Goal: Information Seeking & Learning: Learn about a topic

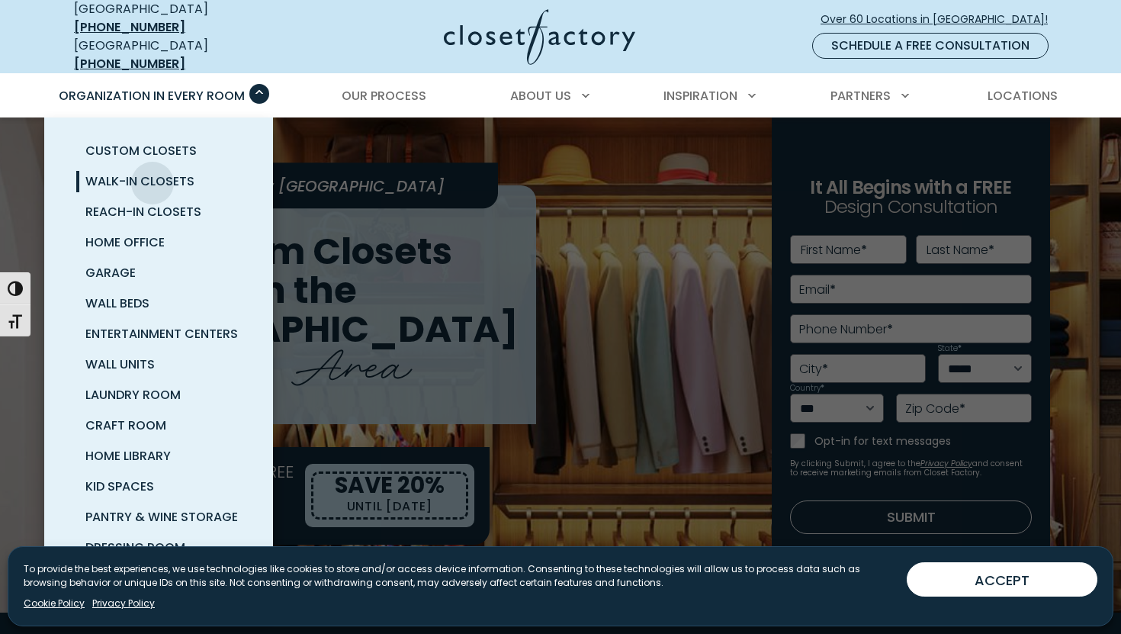
drag, startPoint x: 153, startPoint y: 173, endPoint x: 228, endPoint y: 153, distance: 78.2
click at [178, 172] on span "Walk-In Closets" at bounding box center [139, 181] width 109 height 18
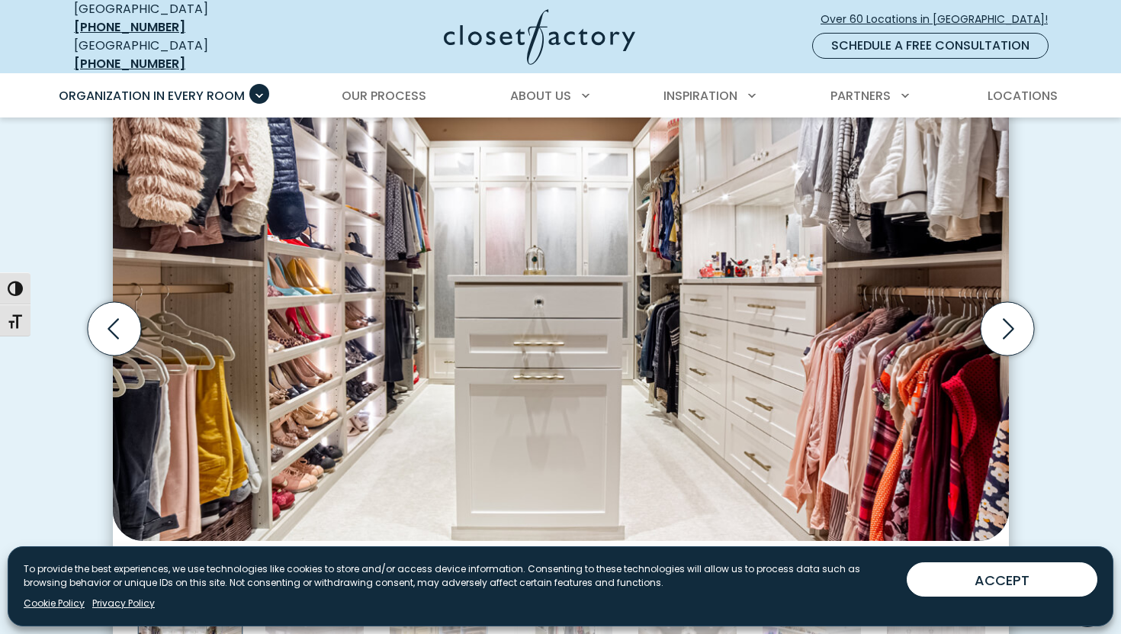
scroll to position [429, 0]
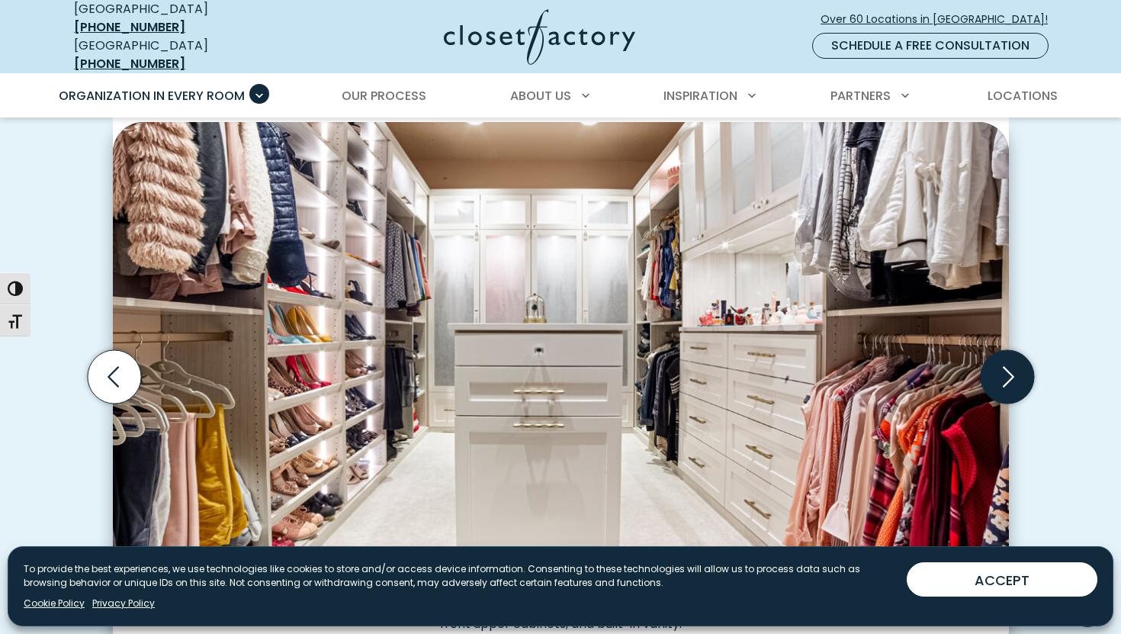
click at [1013, 356] on icon "Next slide" at bounding box center [1006, 376] width 53 height 53
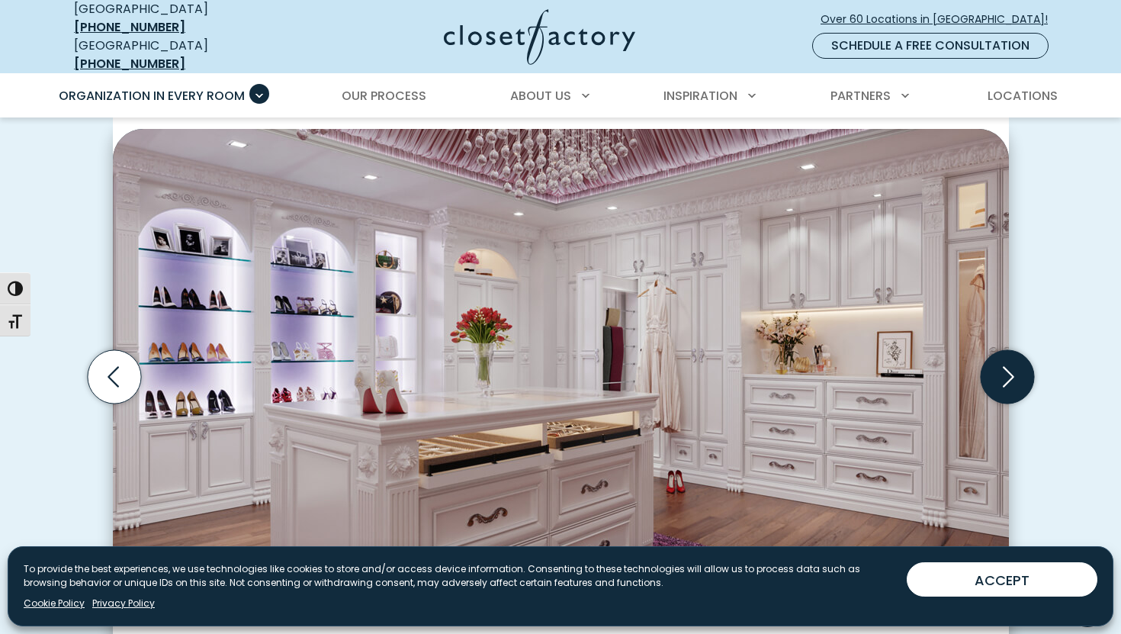
click at [1013, 356] on icon "Next slide" at bounding box center [1006, 376] width 53 height 53
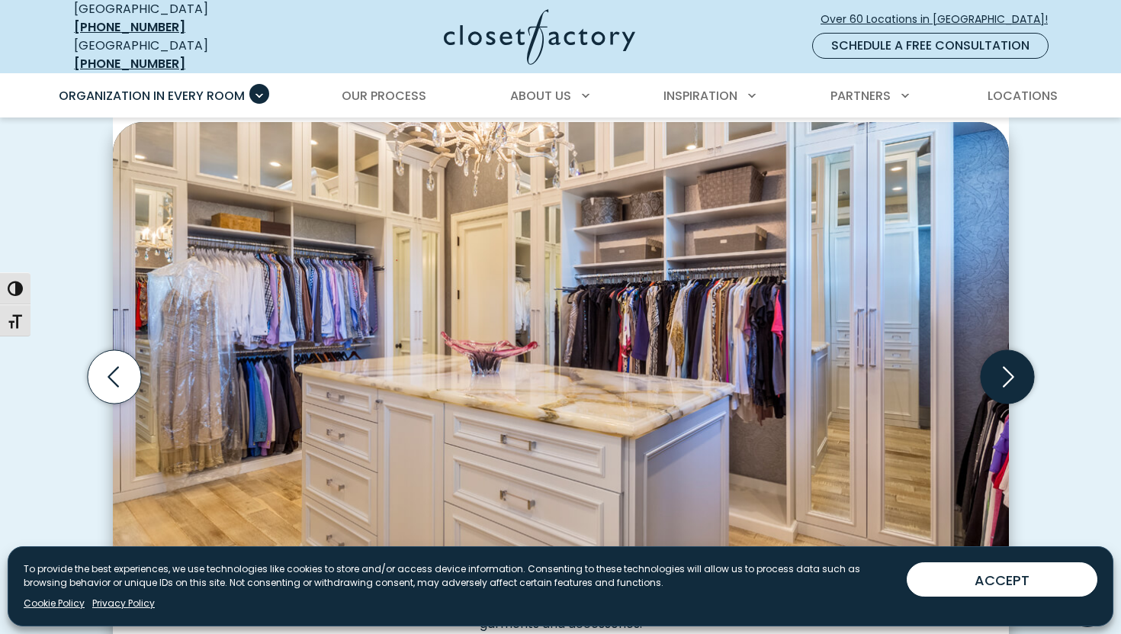
click at [1013, 354] on icon "Next slide" at bounding box center [1006, 376] width 53 height 53
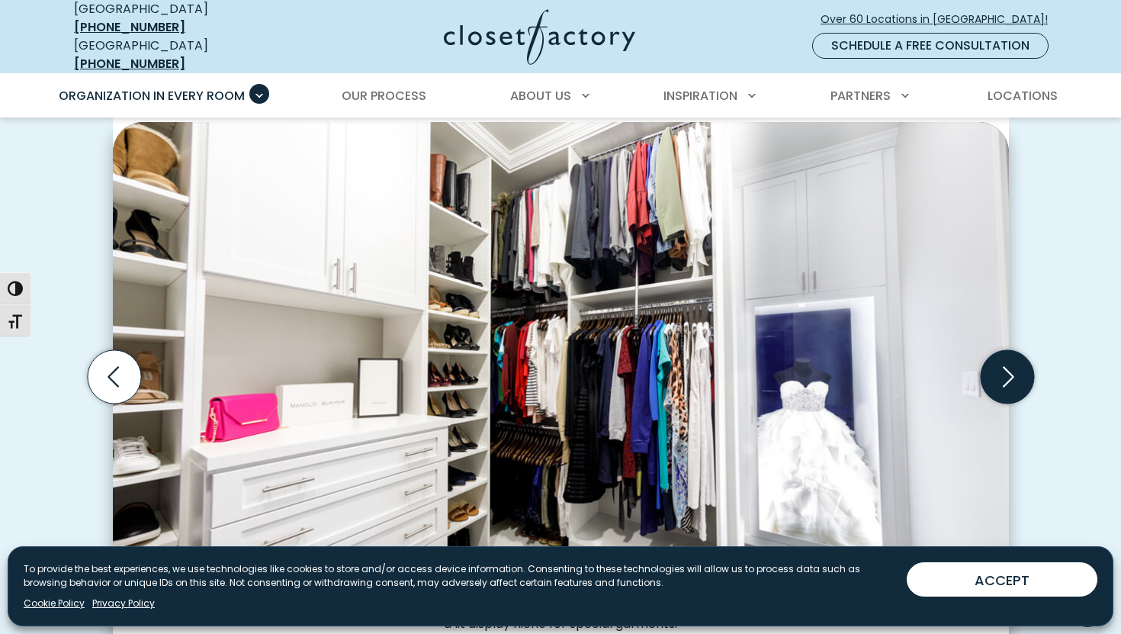
click at [1013, 354] on icon "Next slide" at bounding box center [1006, 376] width 53 height 53
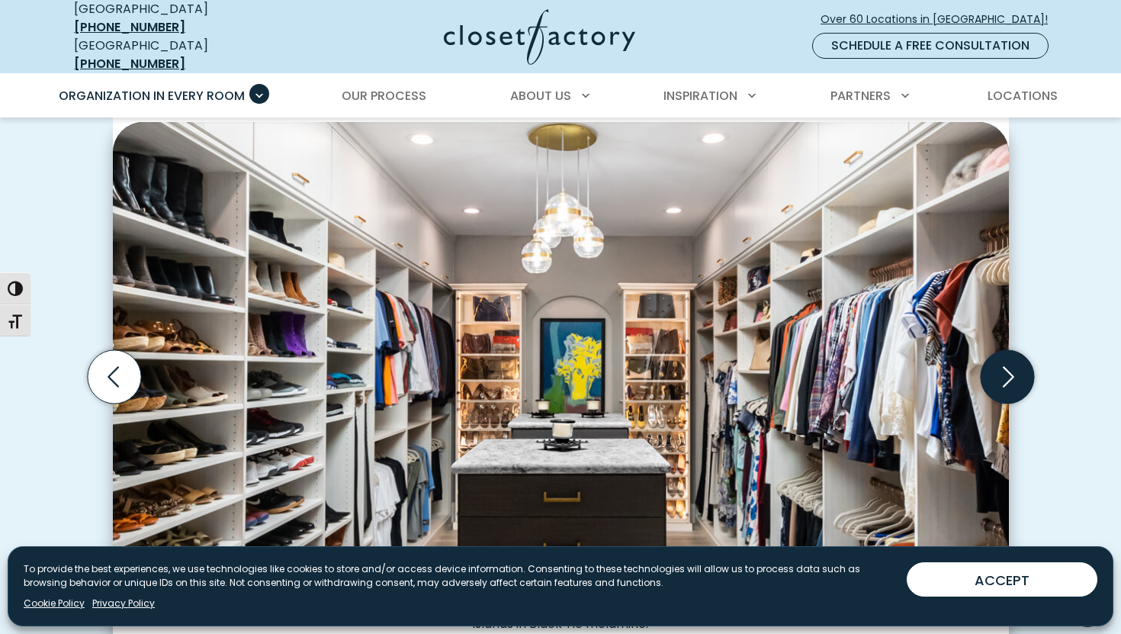
click at [1013, 354] on icon "Next slide" at bounding box center [1006, 376] width 53 height 53
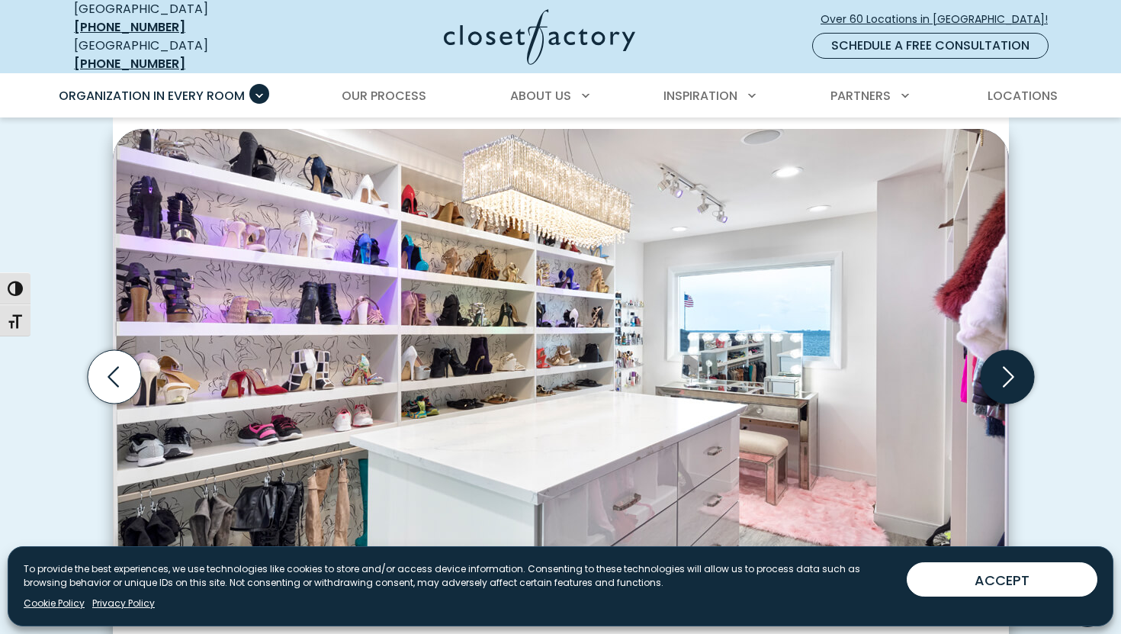
click at [1013, 354] on icon "Next slide" at bounding box center [1006, 376] width 53 height 53
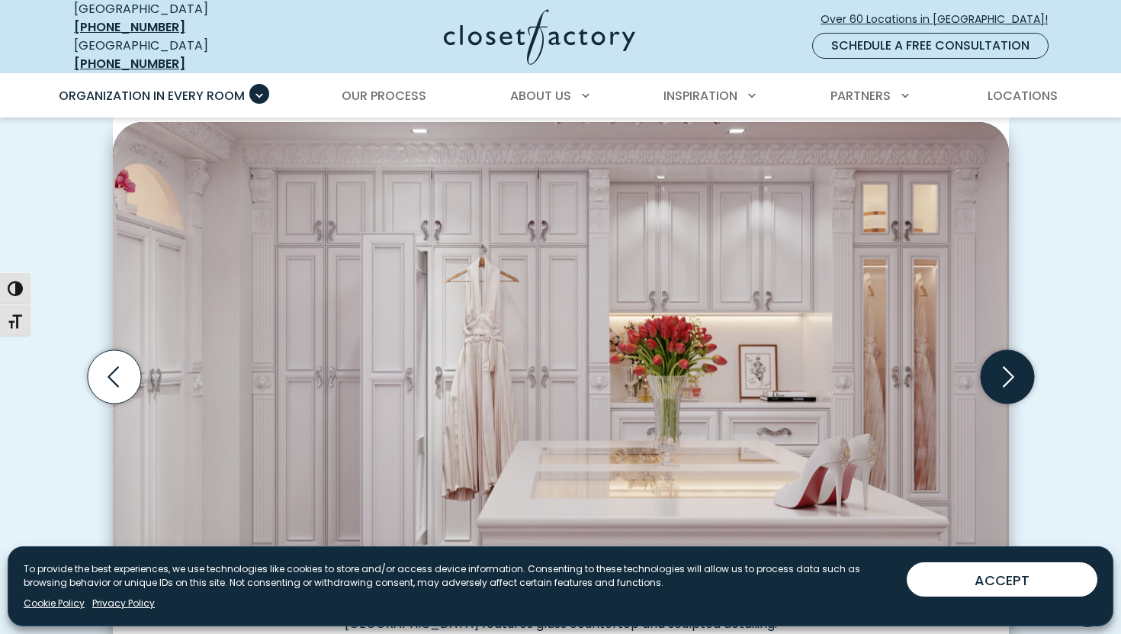
click at [1013, 352] on icon "Next slide" at bounding box center [1006, 376] width 53 height 53
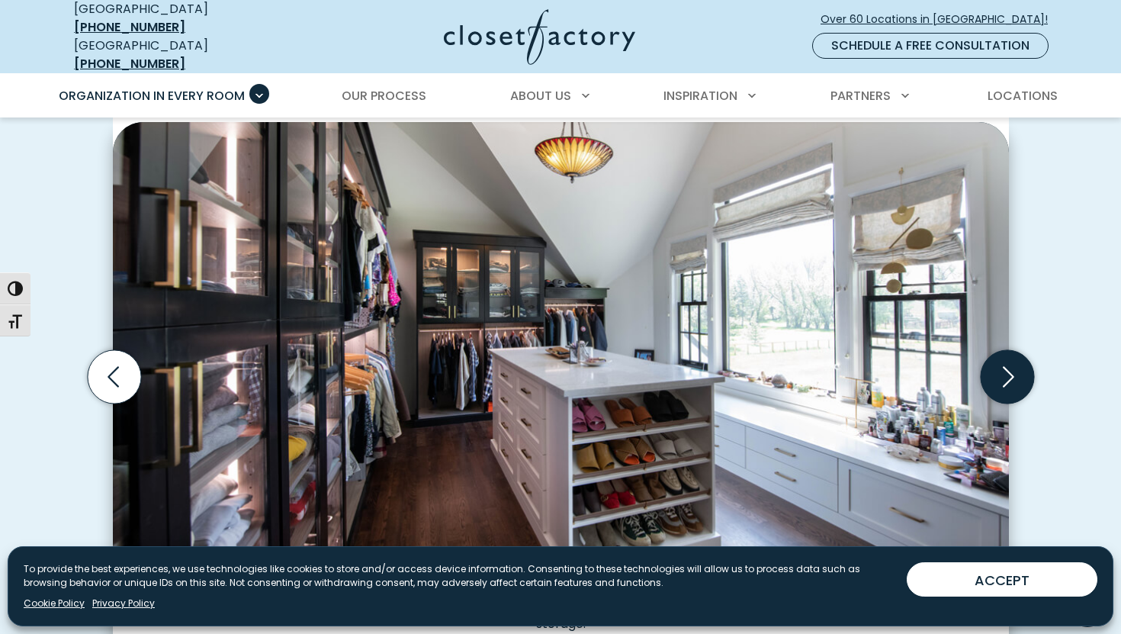
click at [1013, 352] on icon "Next slide" at bounding box center [1006, 376] width 53 height 53
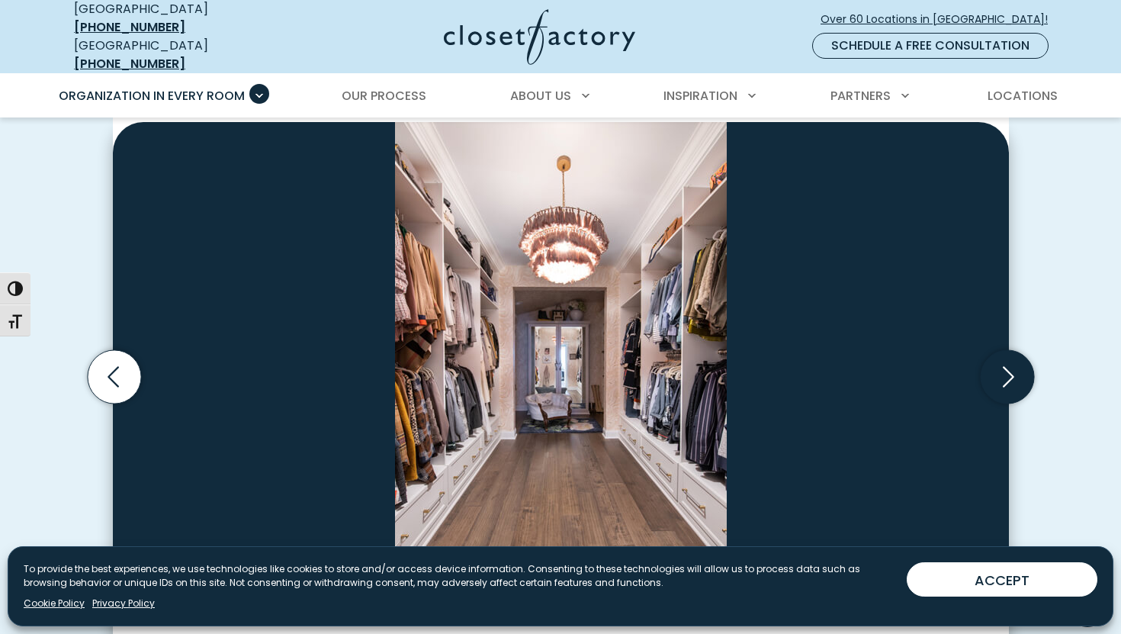
click at [1013, 352] on icon "Next slide" at bounding box center [1006, 376] width 53 height 53
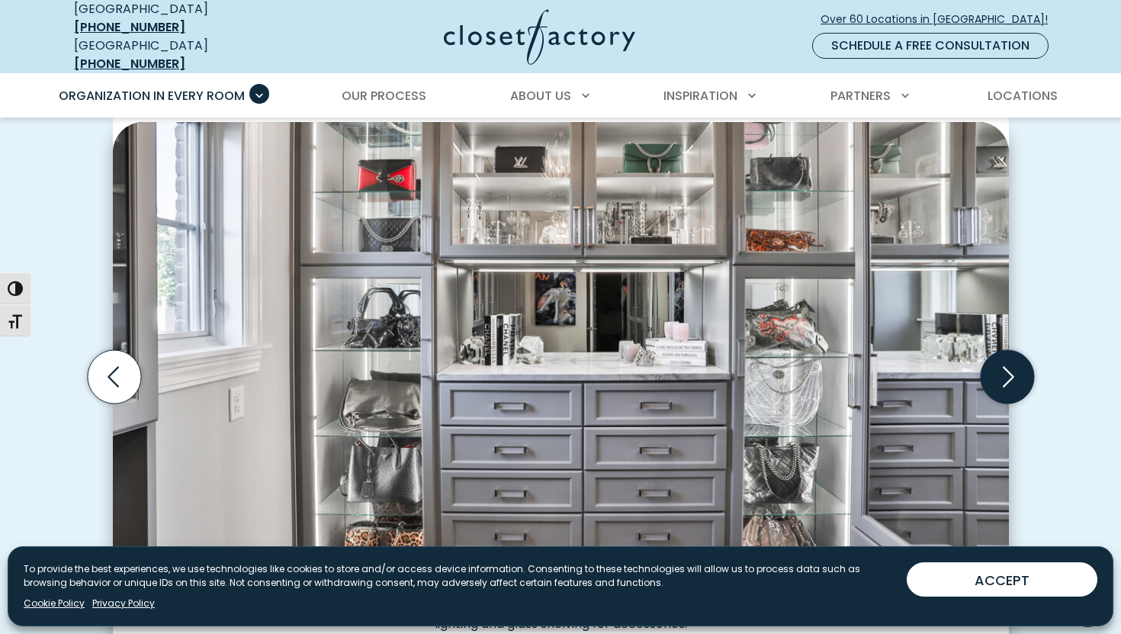
click at [1013, 352] on icon "Next slide" at bounding box center [1006, 376] width 53 height 53
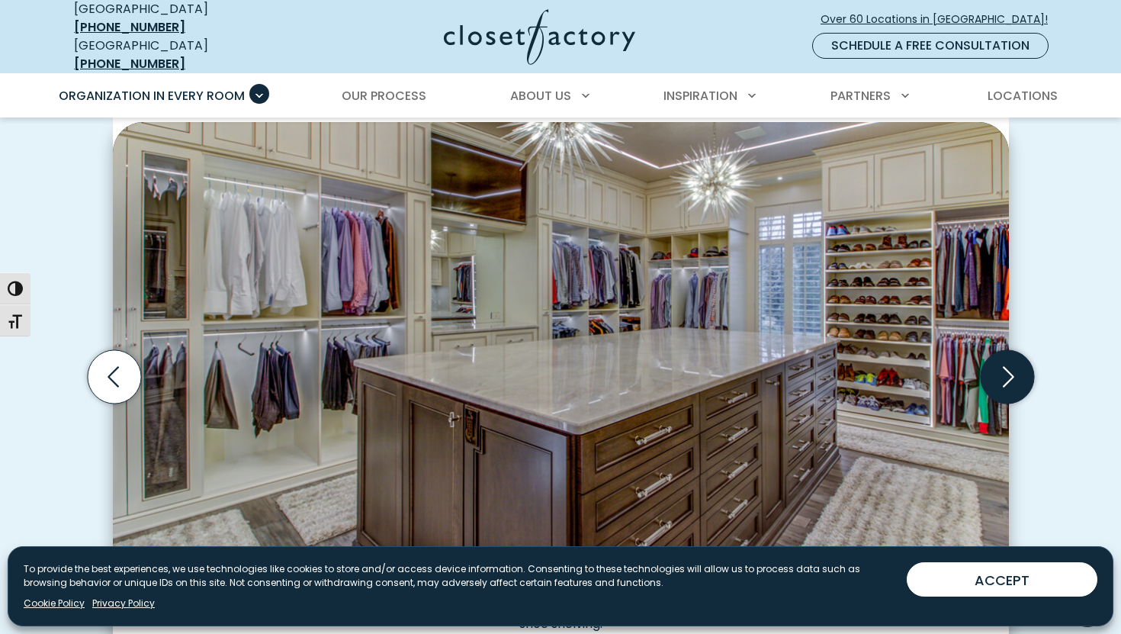
click at [1013, 352] on icon "Next slide" at bounding box center [1006, 376] width 53 height 53
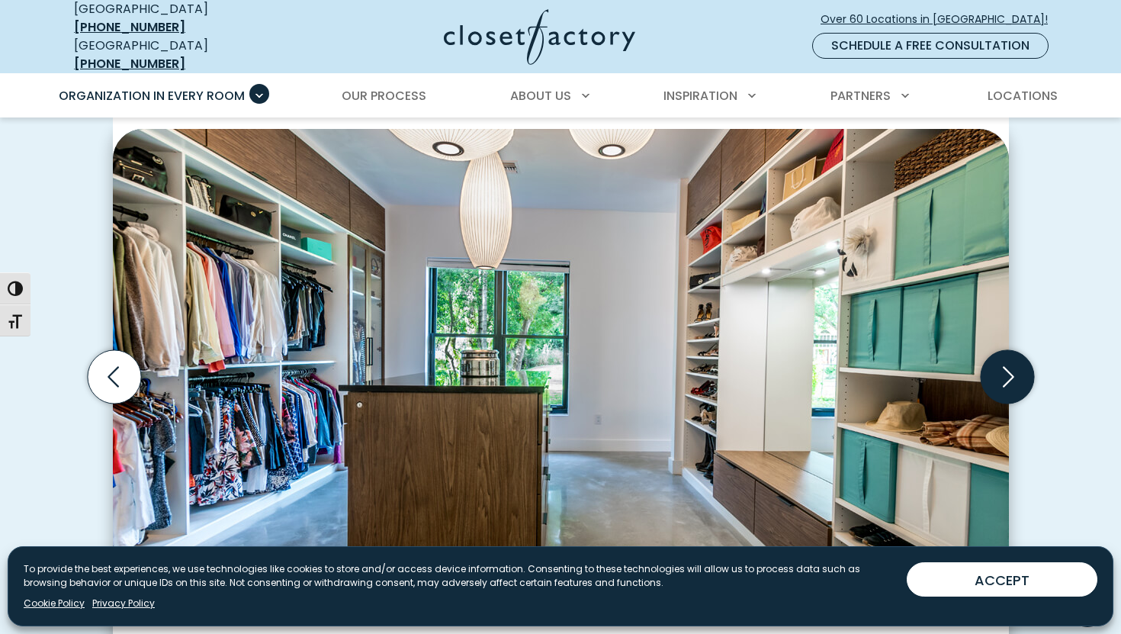
click at [1013, 352] on icon "Next slide" at bounding box center [1006, 376] width 53 height 53
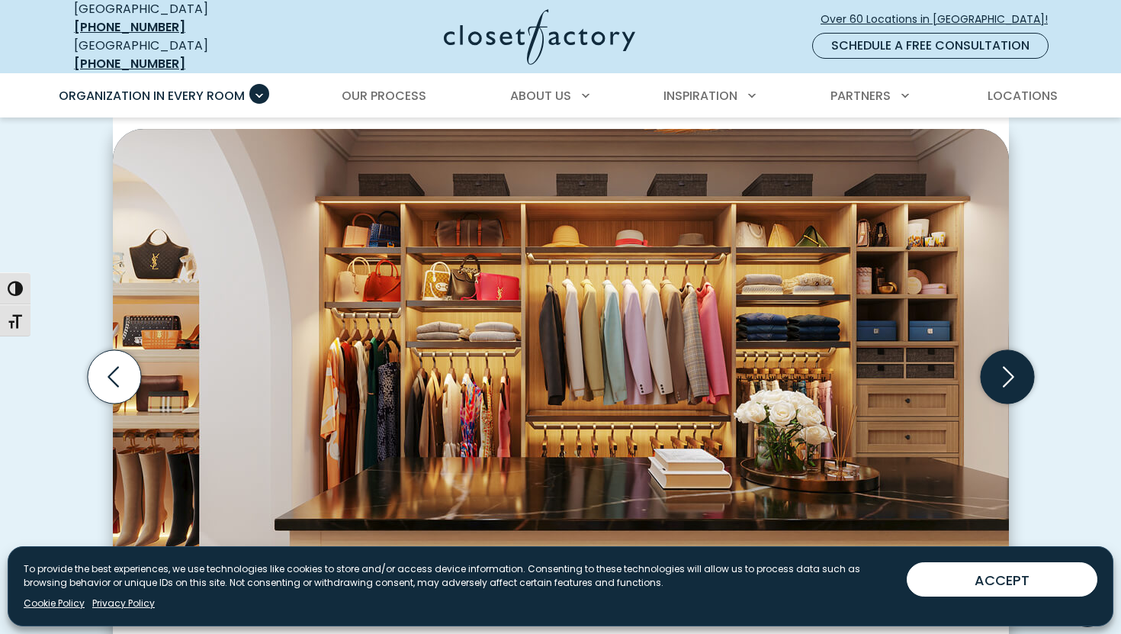
click at [1013, 351] on icon "Next slide" at bounding box center [1006, 376] width 53 height 53
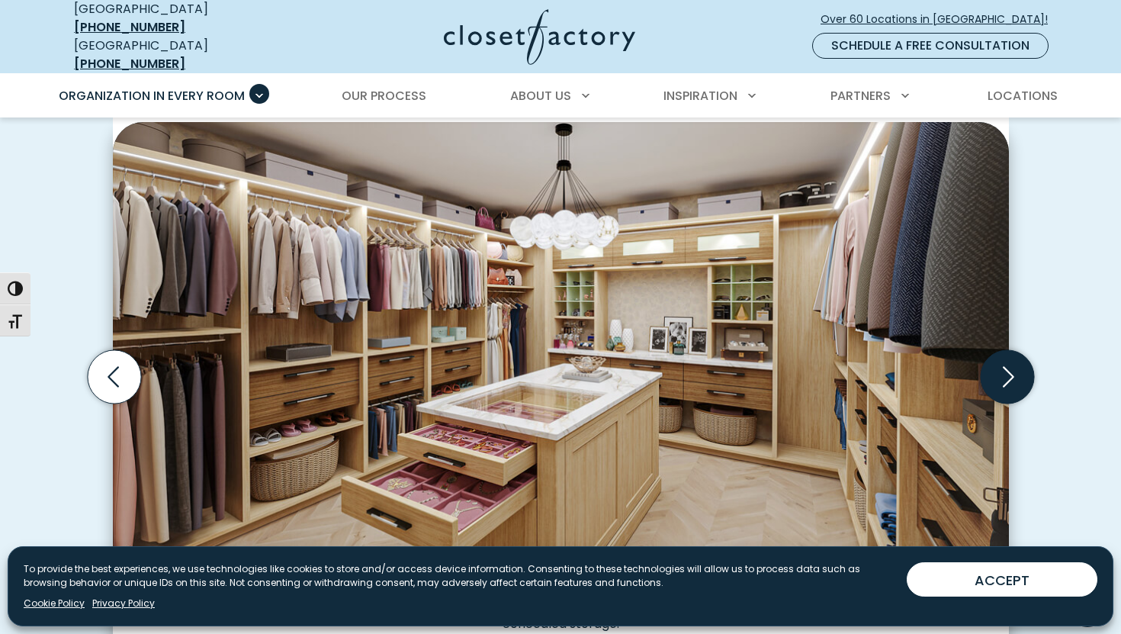
click at [1013, 351] on icon "Next slide" at bounding box center [1006, 376] width 53 height 53
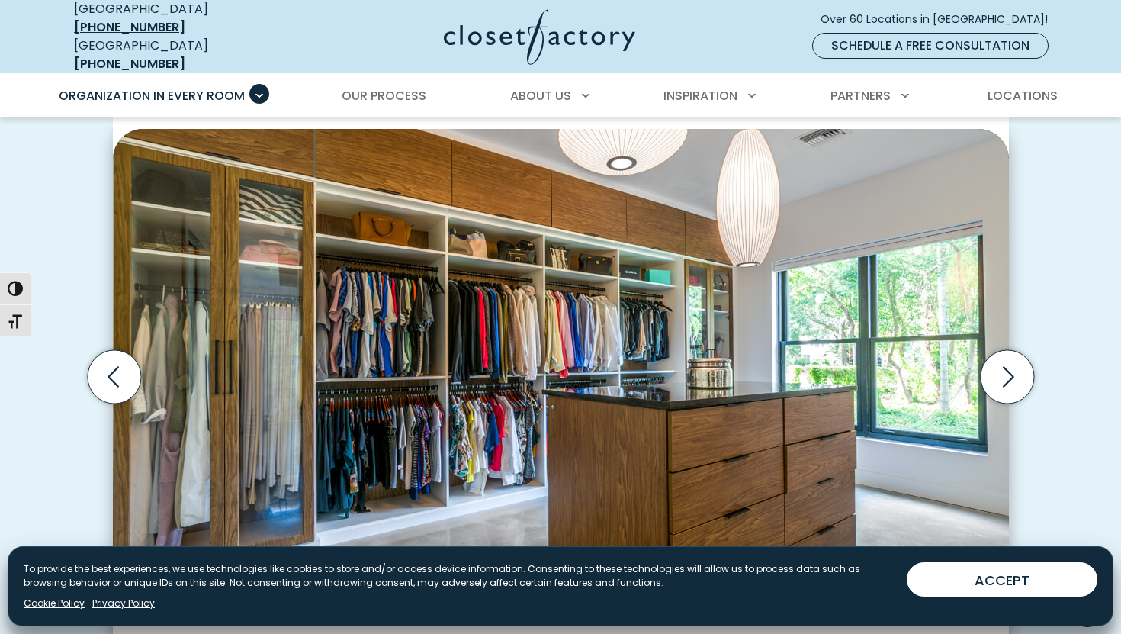
click at [1019, 599] on div "Manage Consent To provide the best experiences, we use technologies like cookie…" at bounding box center [561, 586] width 1106 height 80
click at [1015, 580] on button "ACCEPT" at bounding box center [1002, 579] width 191 height 34
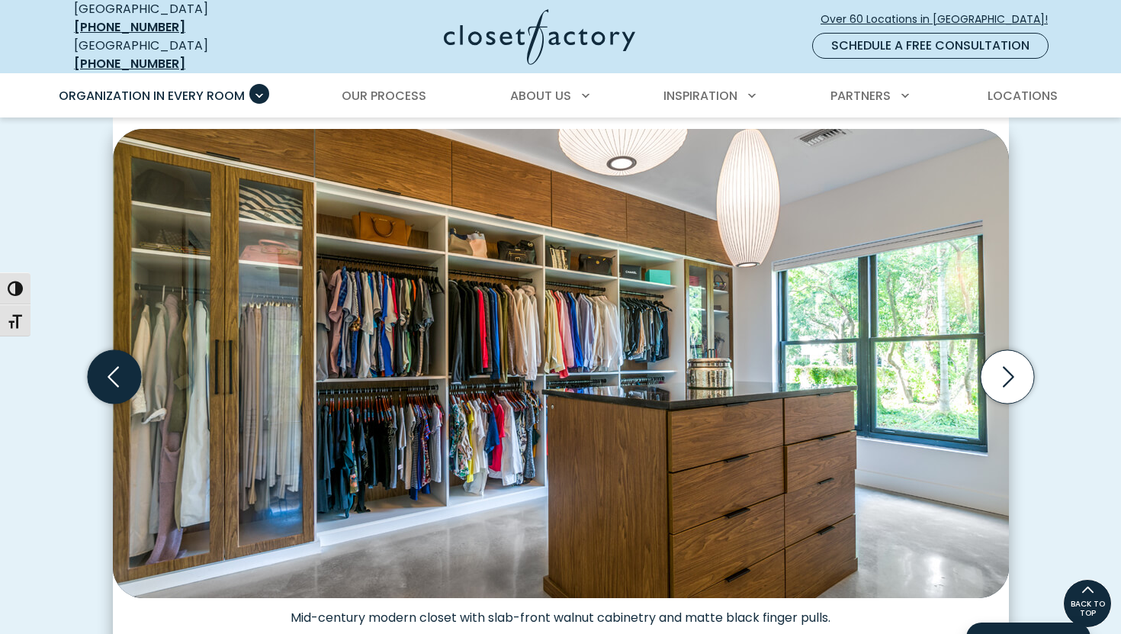
click at [86, 366] on icon "Previous slide" at bounding box center [115, 377] width 66 height 66
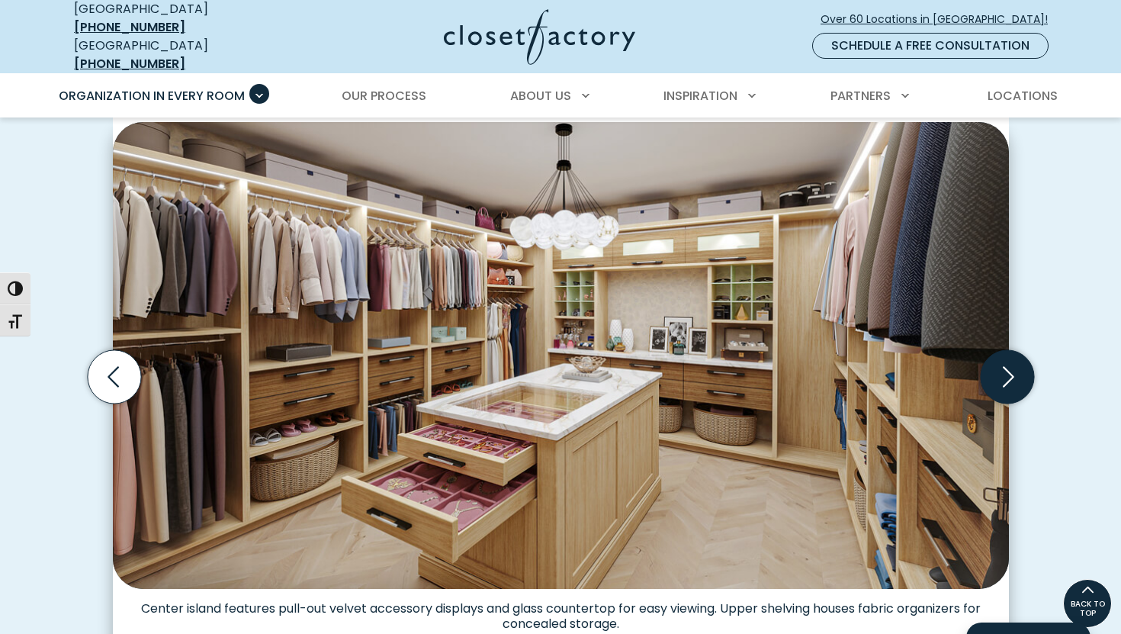
click at [1007, 365] on icon "Next slide" at bounding box center [1006, 376] width 53 height 53
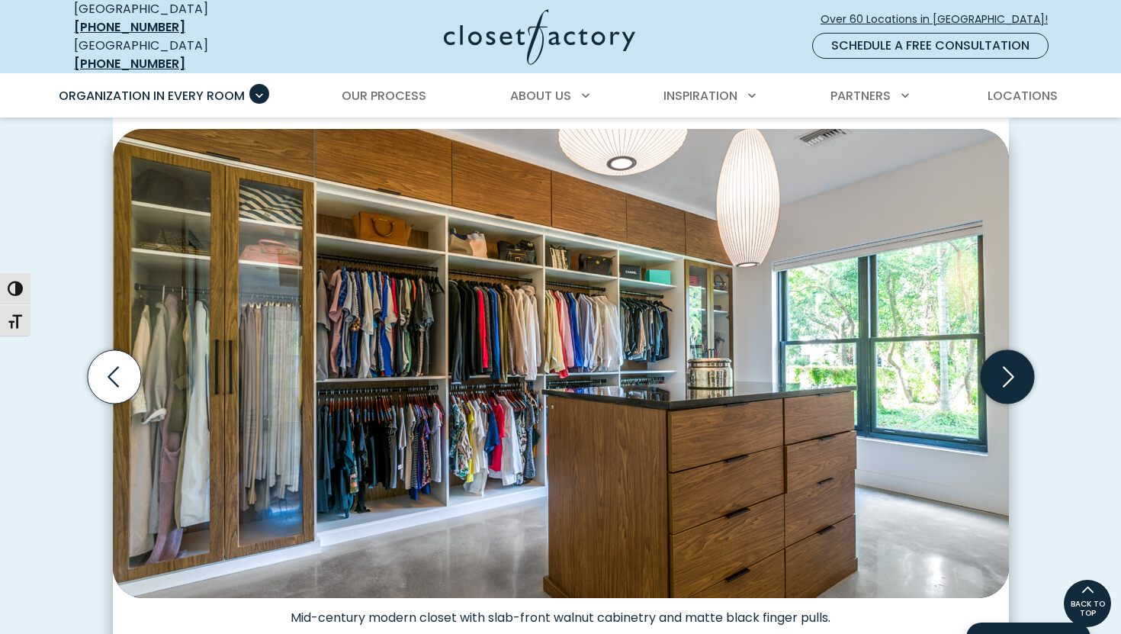
click at [1007, 365] on icon "Next slide" at bounding box center [1006, 376] width 53 height 53
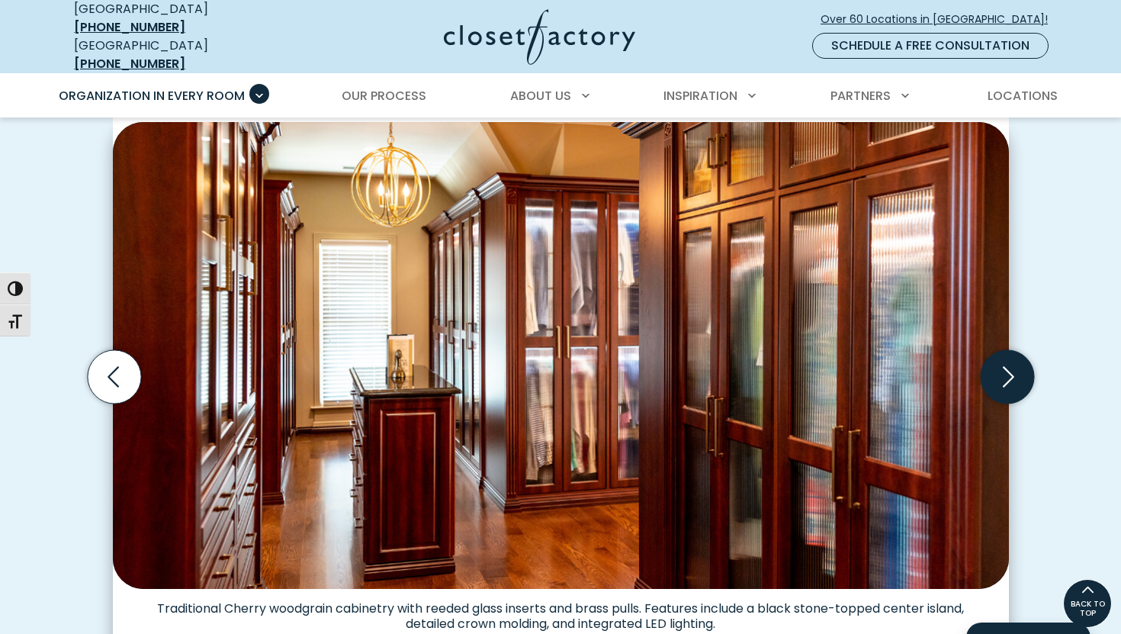
click at [1007, 365] on icon "Next slide" at bounding box center [1006, 376] width 53 height 53
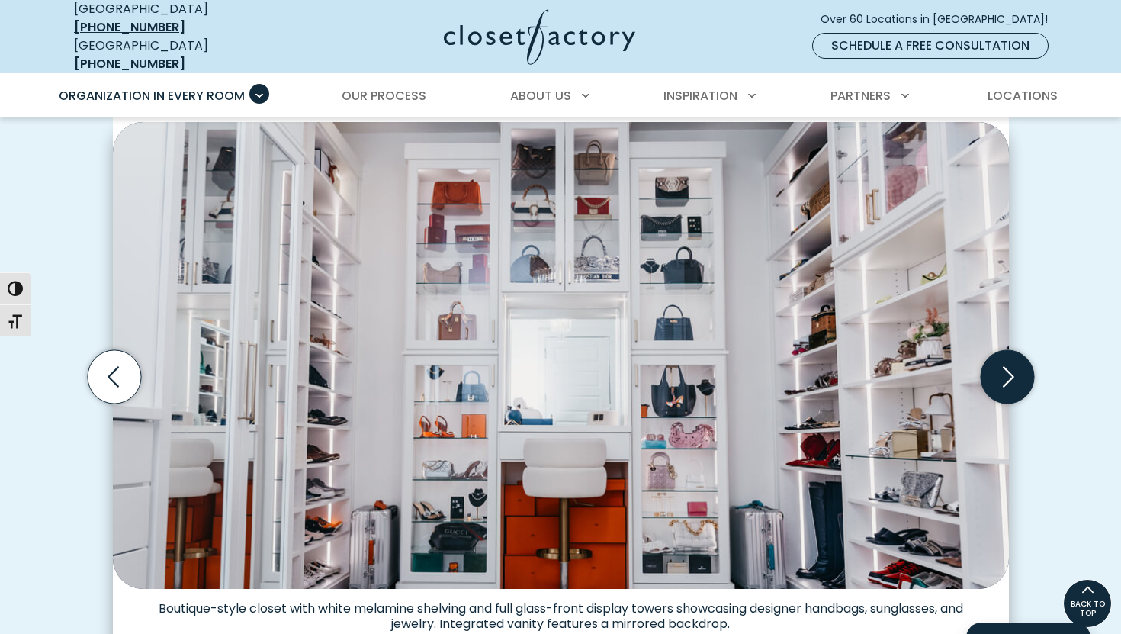
click at [1007, 365] on icon "Next slide" at bounding box center [1006, 376] width 53 height 53
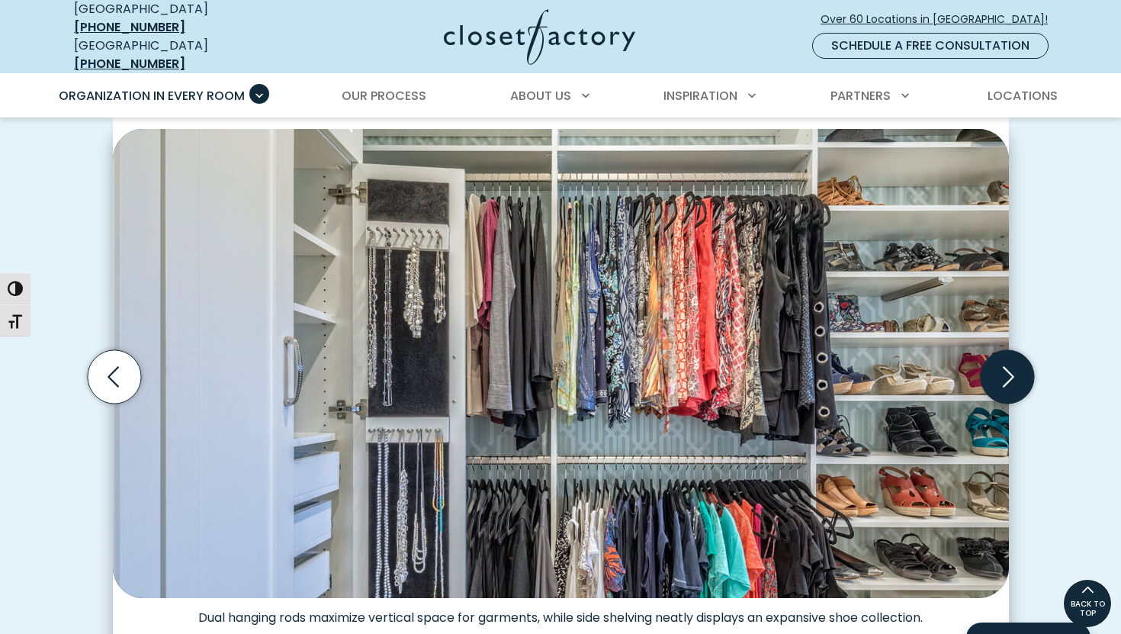
click at [1007, 365] on icon "Next slide" at bounding box center [1006, 376] width 53 height 53
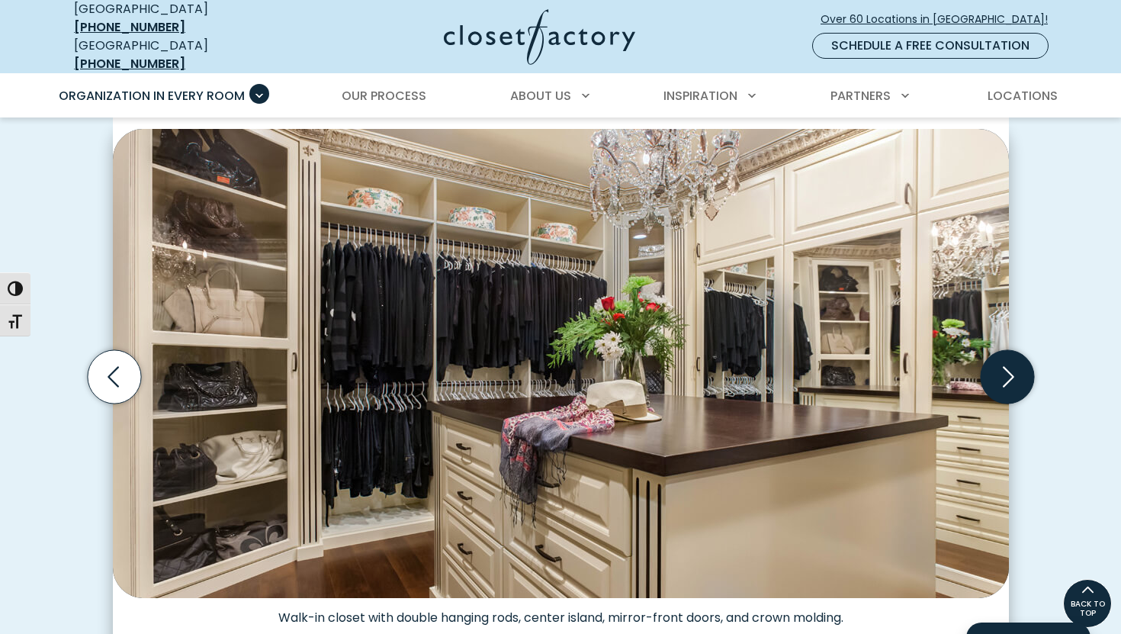
click at [1007, 365] on icon "Next slide" at bounding box center [1006, 376] width 53 height 53
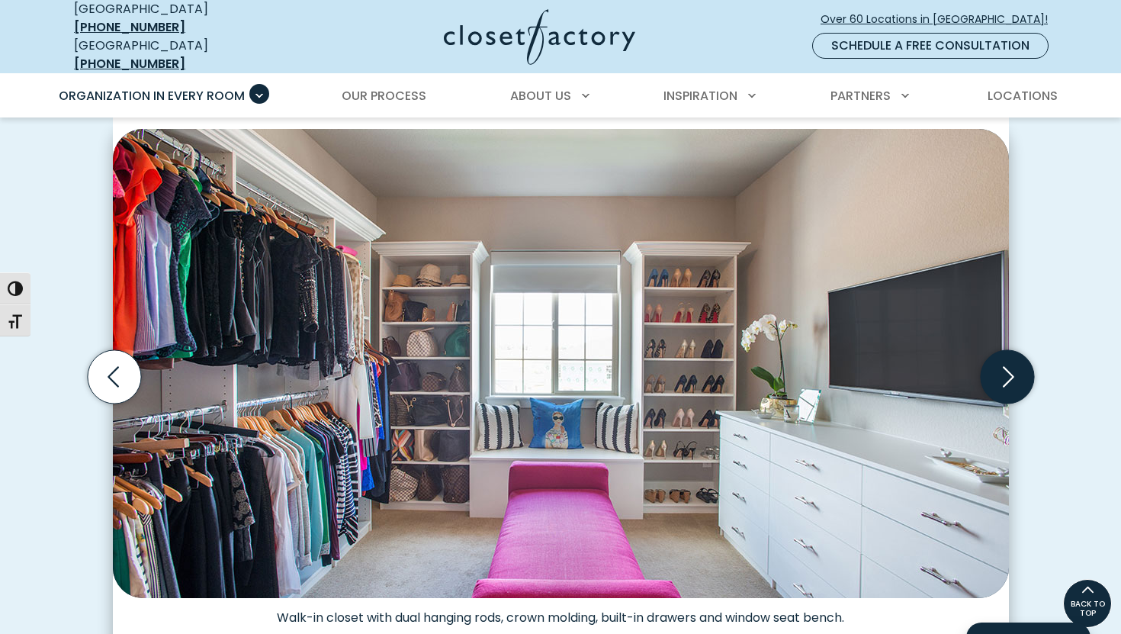
click at [1007, 365] on icon "Next slide" at bounding box center [1006, 376] width 53 height 53
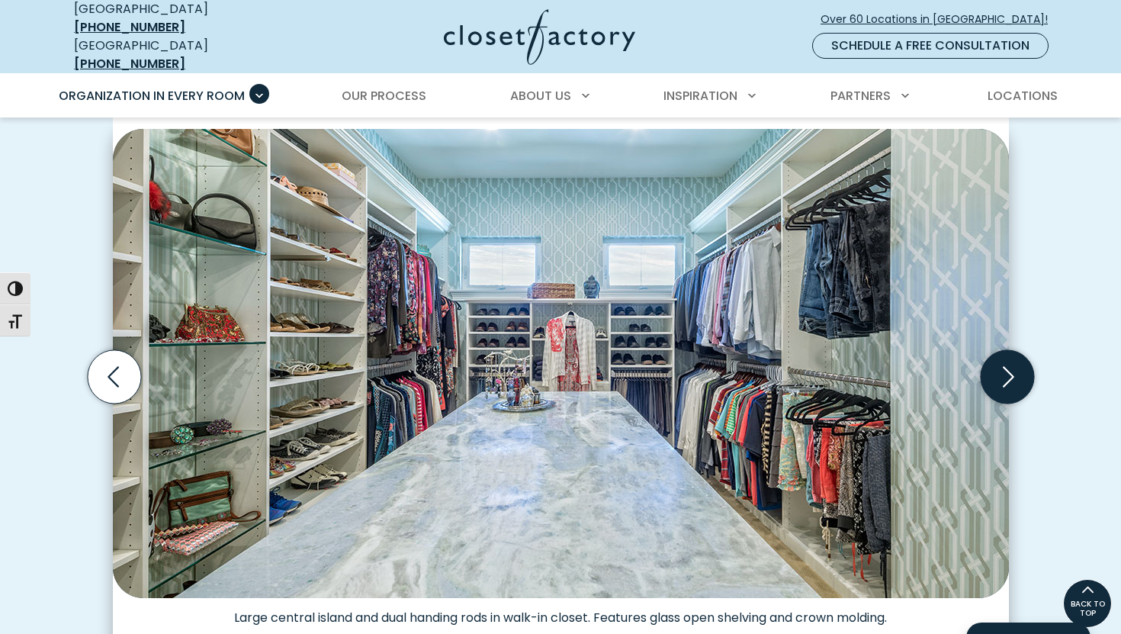
click at [1007, 365] on icon "Next slide" at bounding box center [1006, 376] width 53 height 53
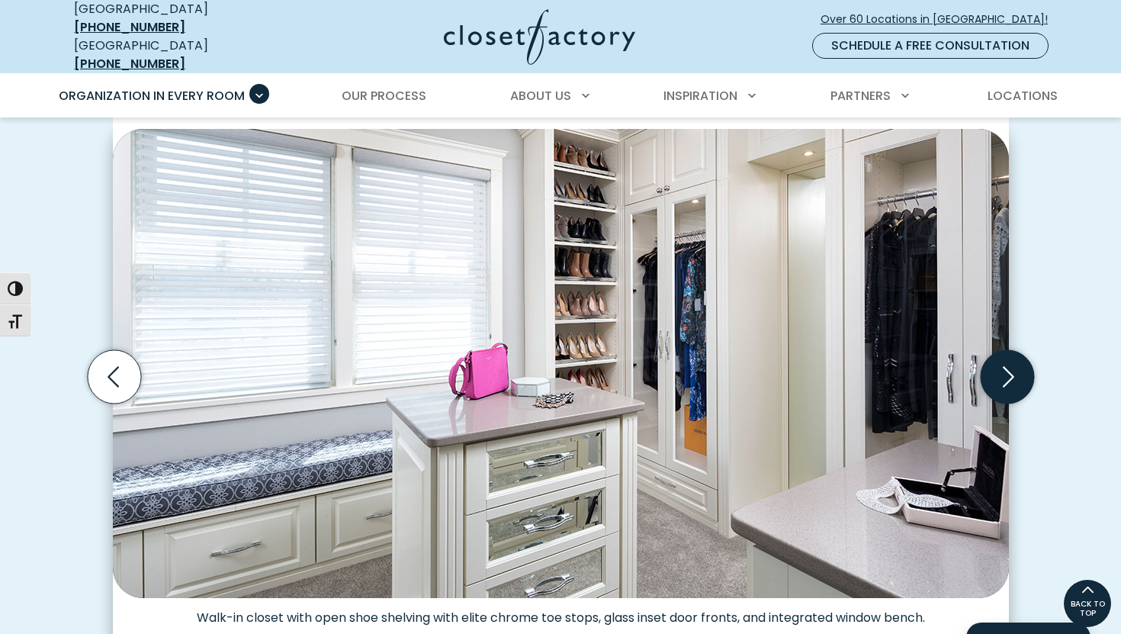
click at [1007, 365] on icon "Next slide" at bounding box center [1006, 376] width 53 height 53
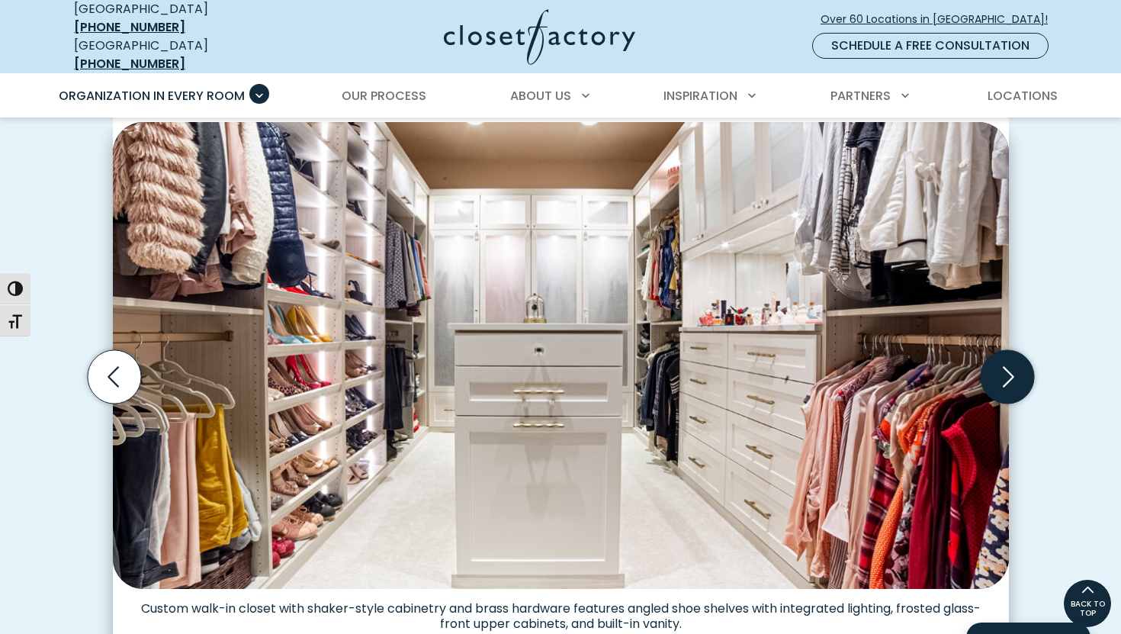
click at [1007, 365] on icon "Next slide" at bounding box center [1006, 376] width 53 height 53
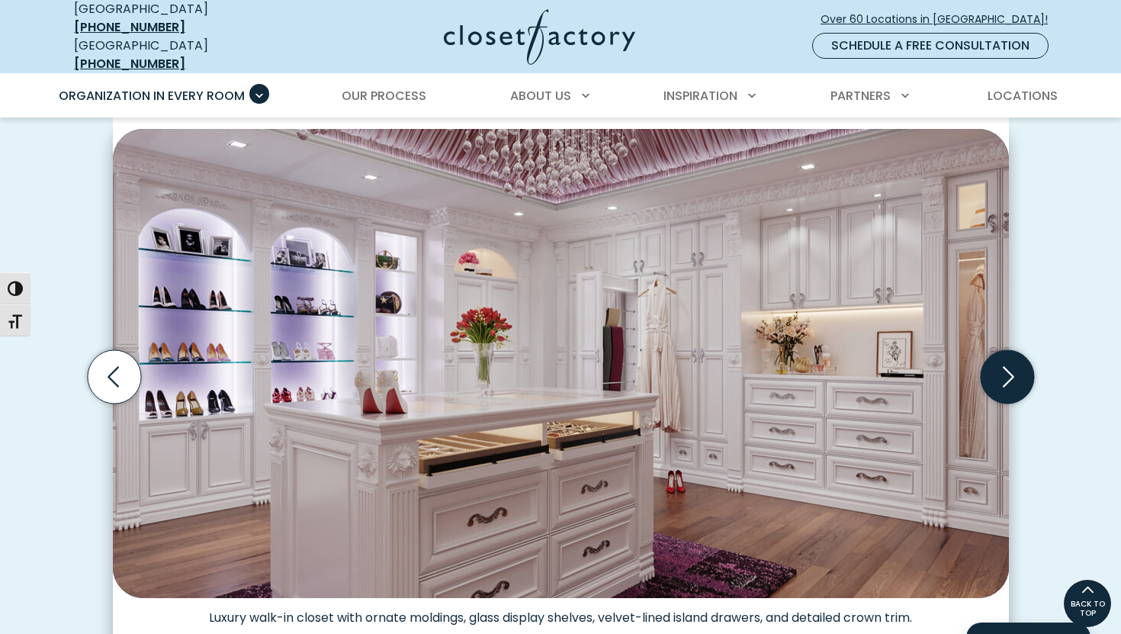
click at [1007, 365] on icon "Next slide" at bounding box center [1006, 376] width 53 height 53
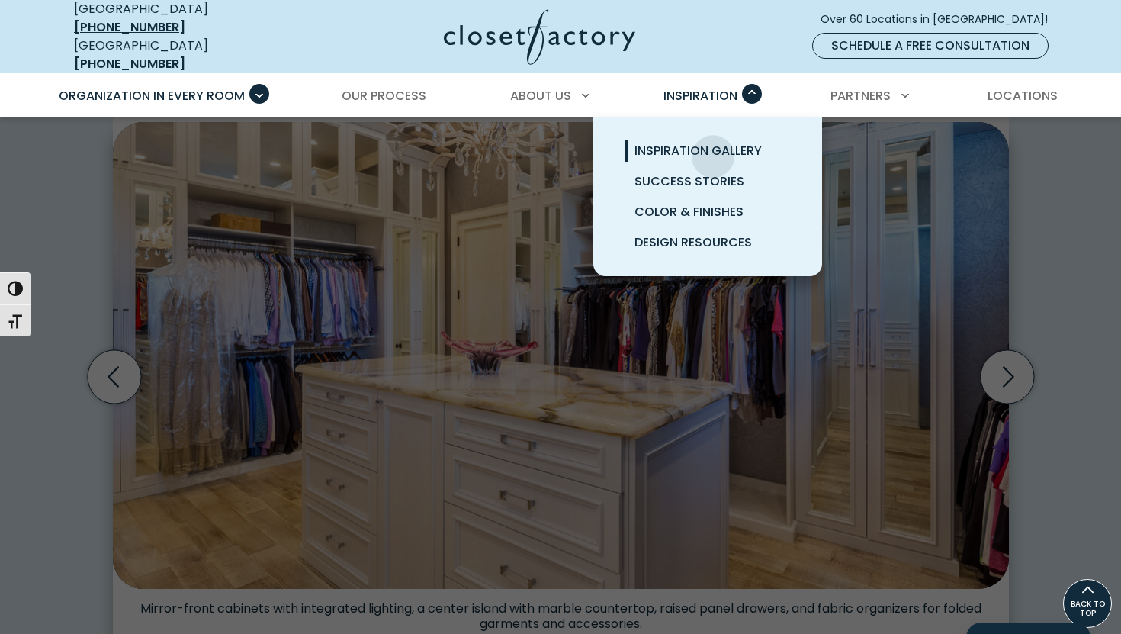
click at [713, 144] on span "Inspiration Gallery" at bounding box center [697, 151] width 127 height 18
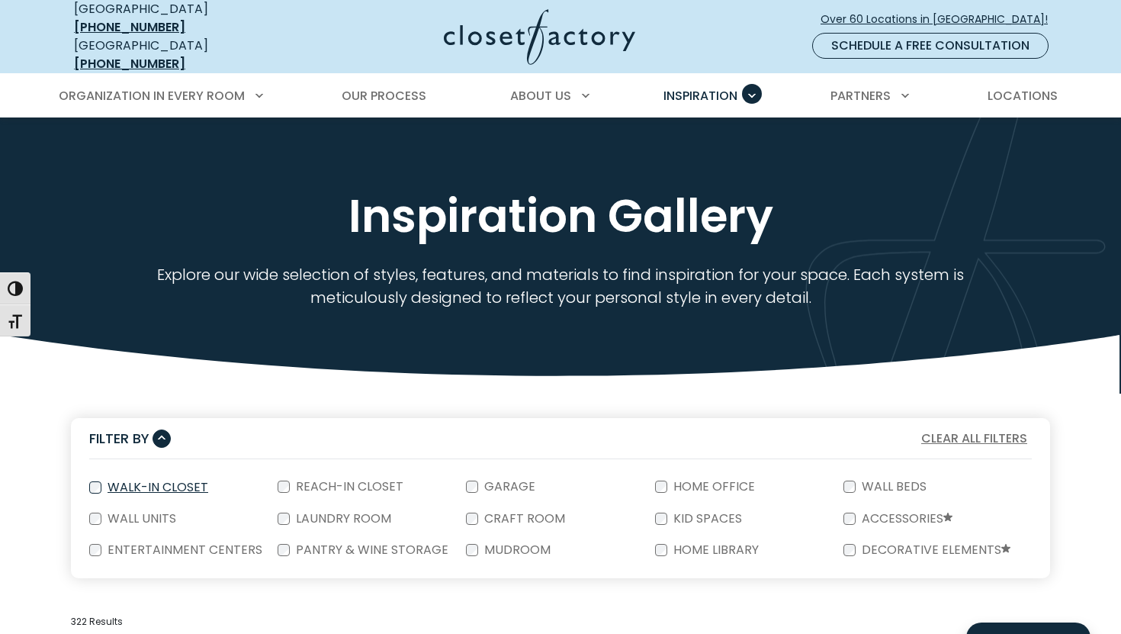
click at [194, 481] on label "Walk-In Closet" at bounding box center [156, 487] width 110 height 12
click at [336, 512] on label "Laundry Room" at bounding box center [342, 518] width 104 height 12
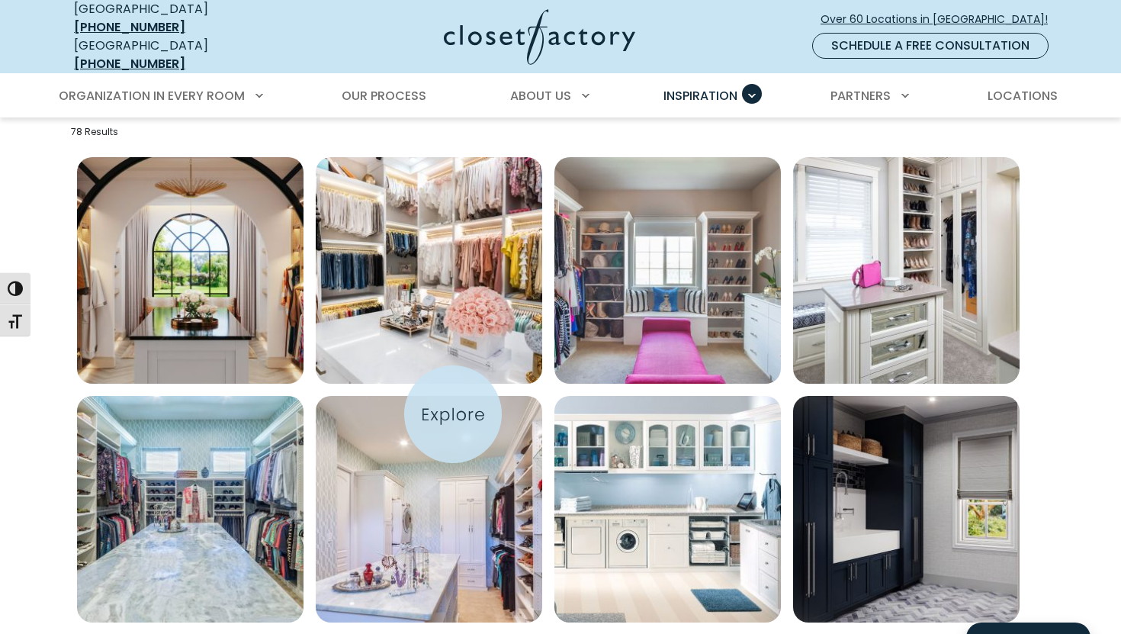
scroll to position [486, 0]
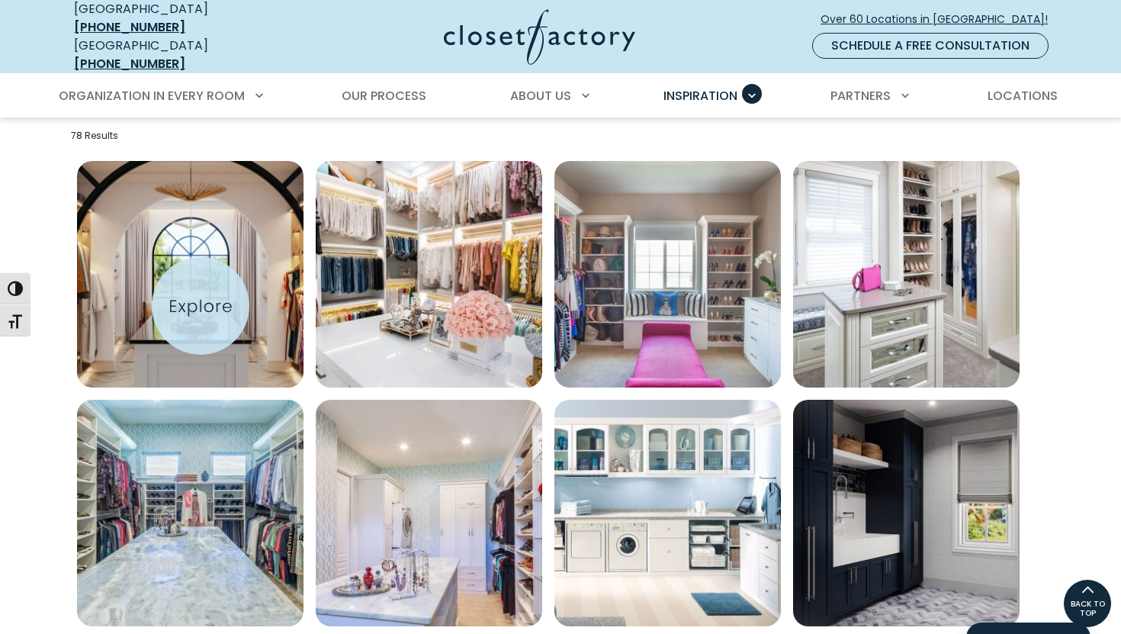
click at [201, 306] on img "Open inspiration gallery to preview enlarged image" at bounding box center [190, 274] width 226 height 226
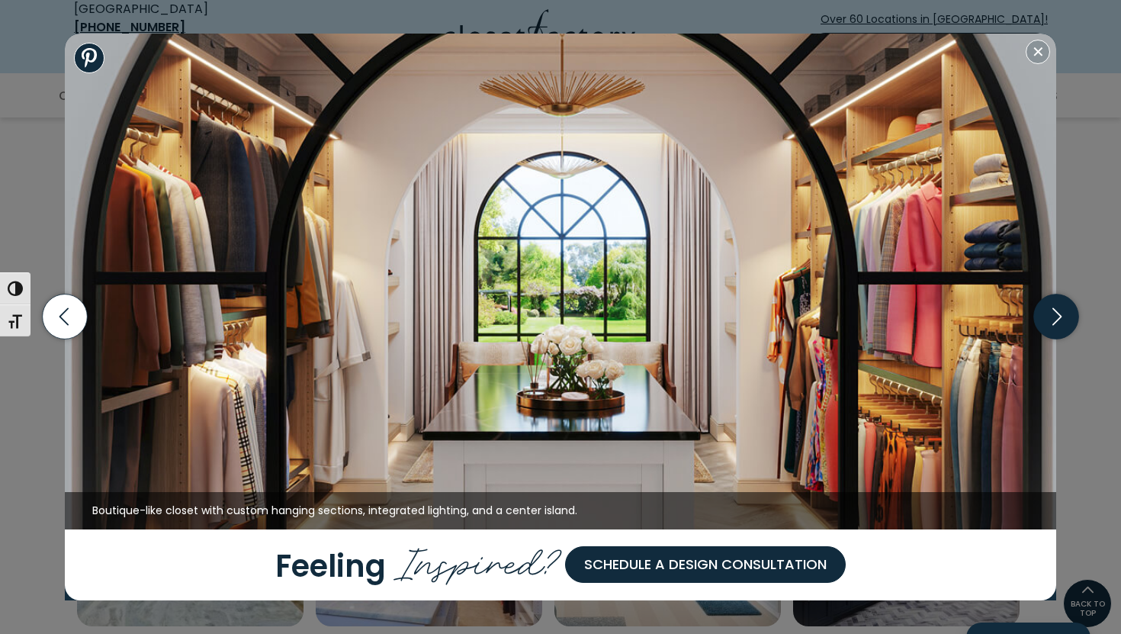
click at [1049, 317] on icon "button" at bounding box center [1056, 316] width 45 height 45
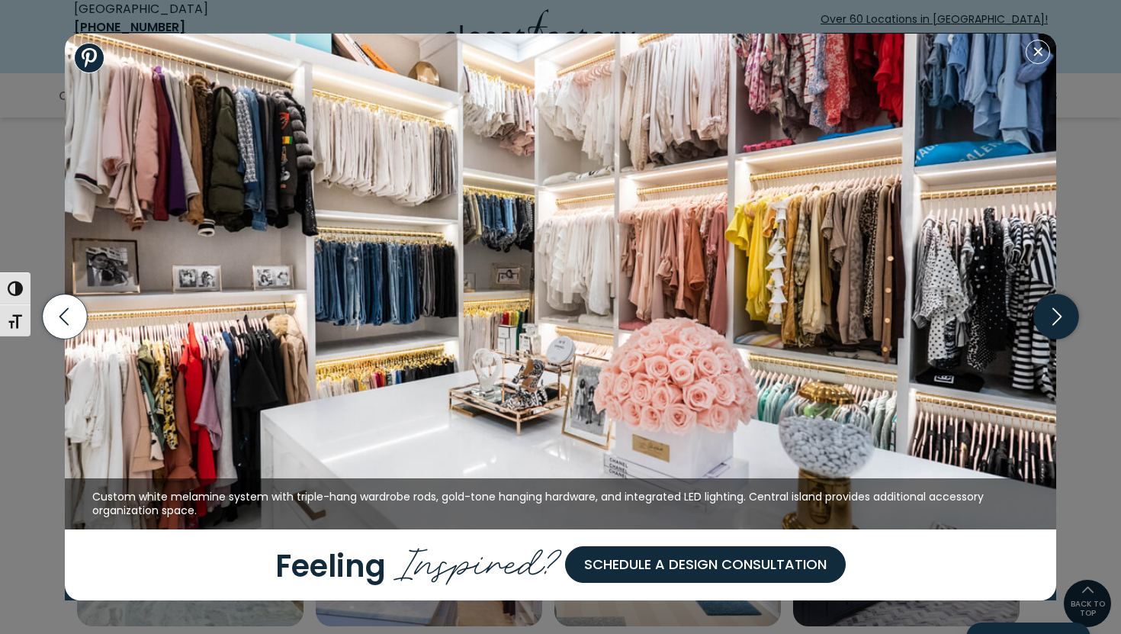
click at [1049, 317] on icon "button" at bounding box center [1056, 316] width 45 height 45
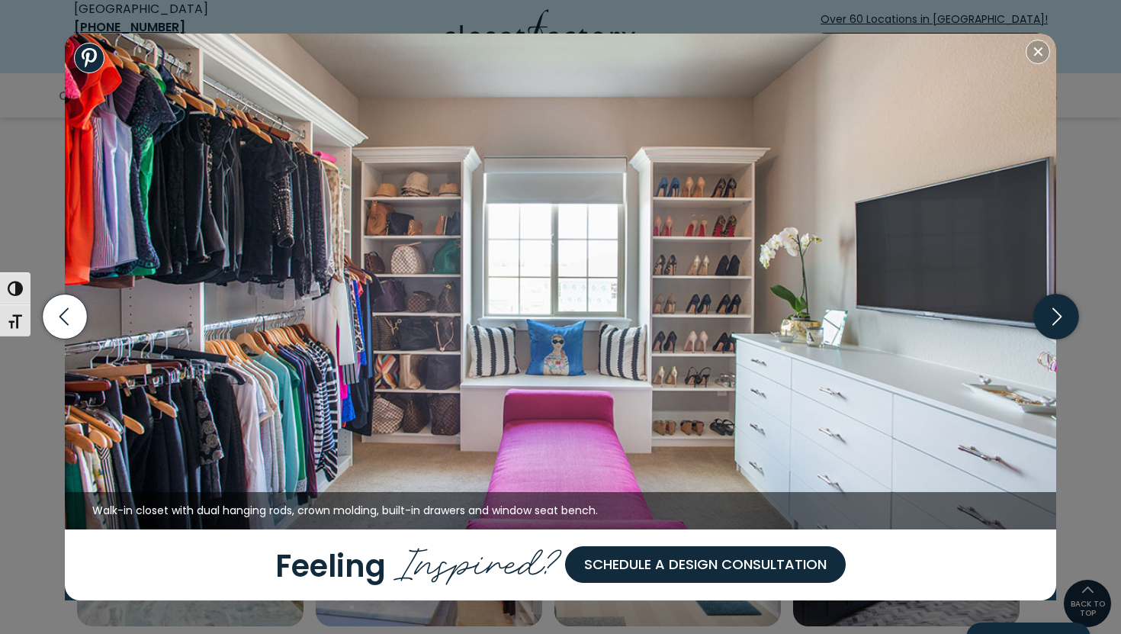
click at [1049, 317] on icon "button" at bounding box center [1056, 316] width 45 height 45
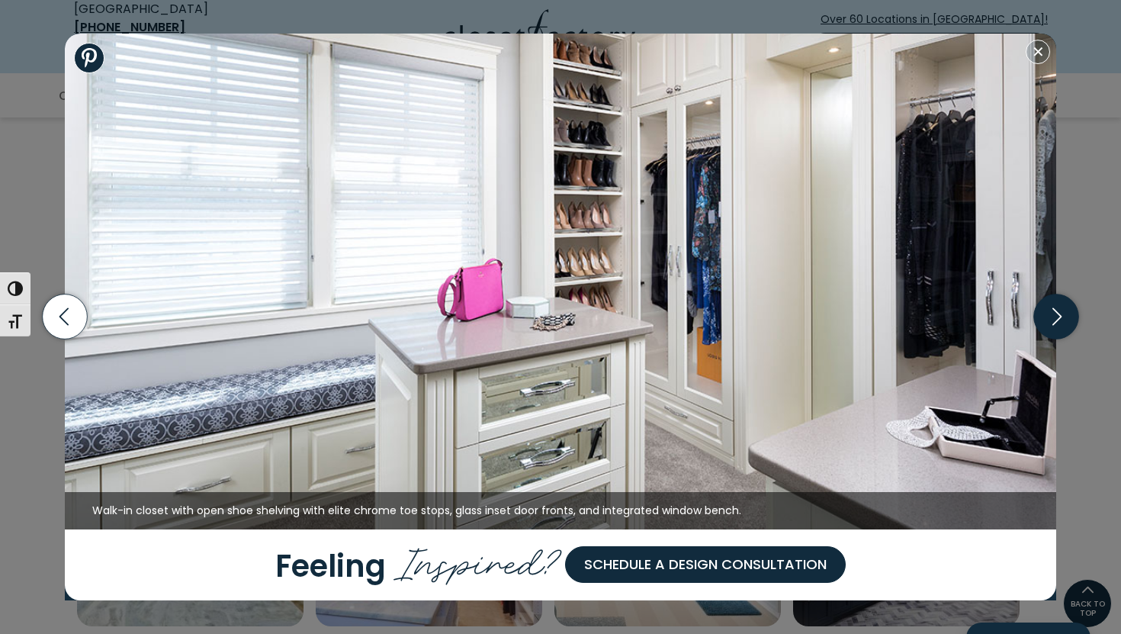
click at [1049, 317] on icon "button" at bounding box center [1056, 316] width 45 height 45
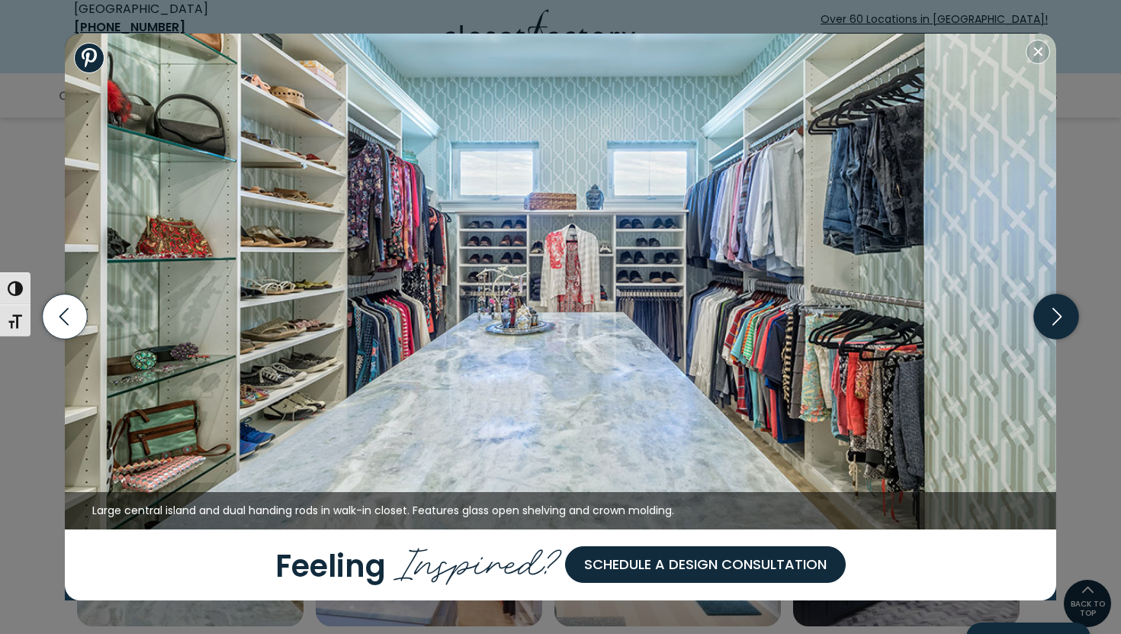
click at [1049, 316] on icon "button" at bounding box center [1056, 316] width 45 height 45
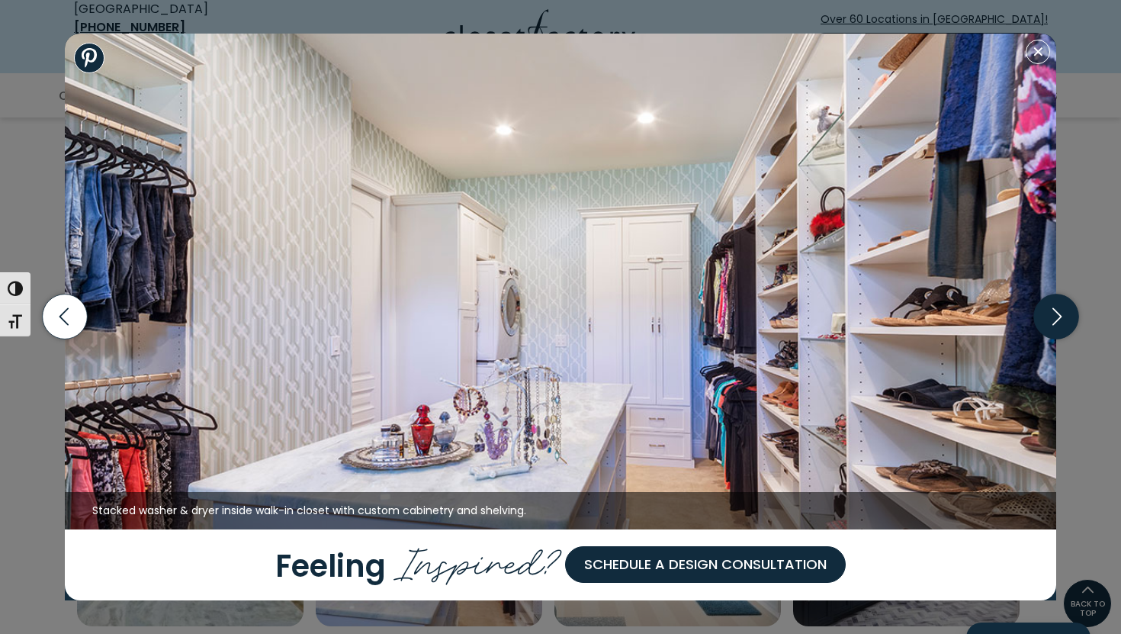
click at [1049, 316] on icon "button" at bounding box center [1056, 316] width 45 height 45
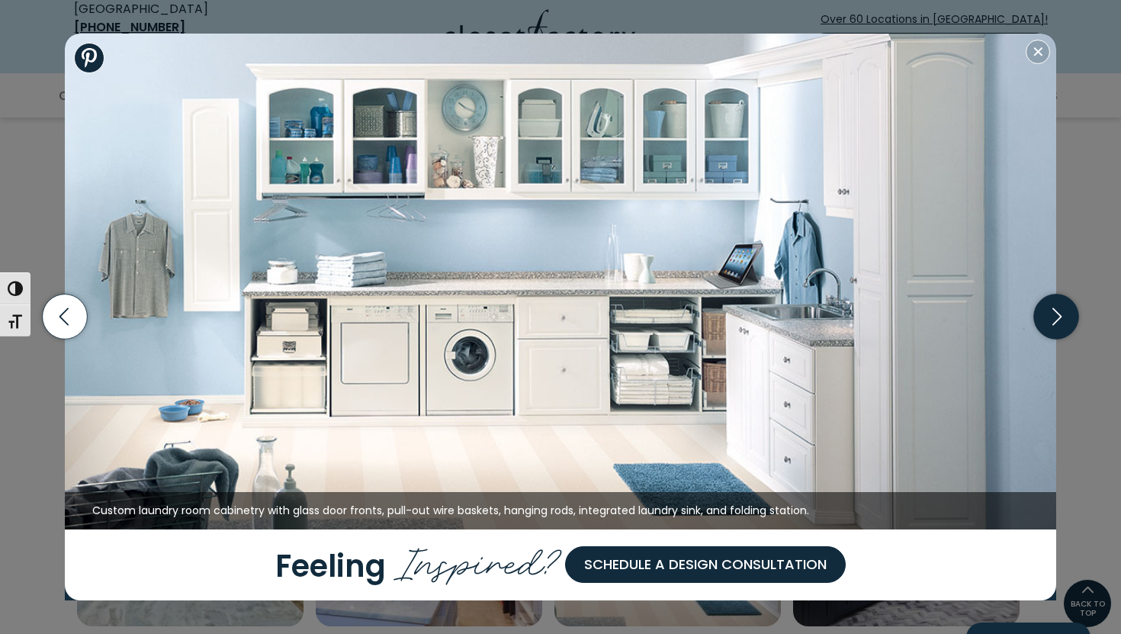
click at [1049, 316] on icon "button" at bounding box center [1056, 316] width 45 height 45
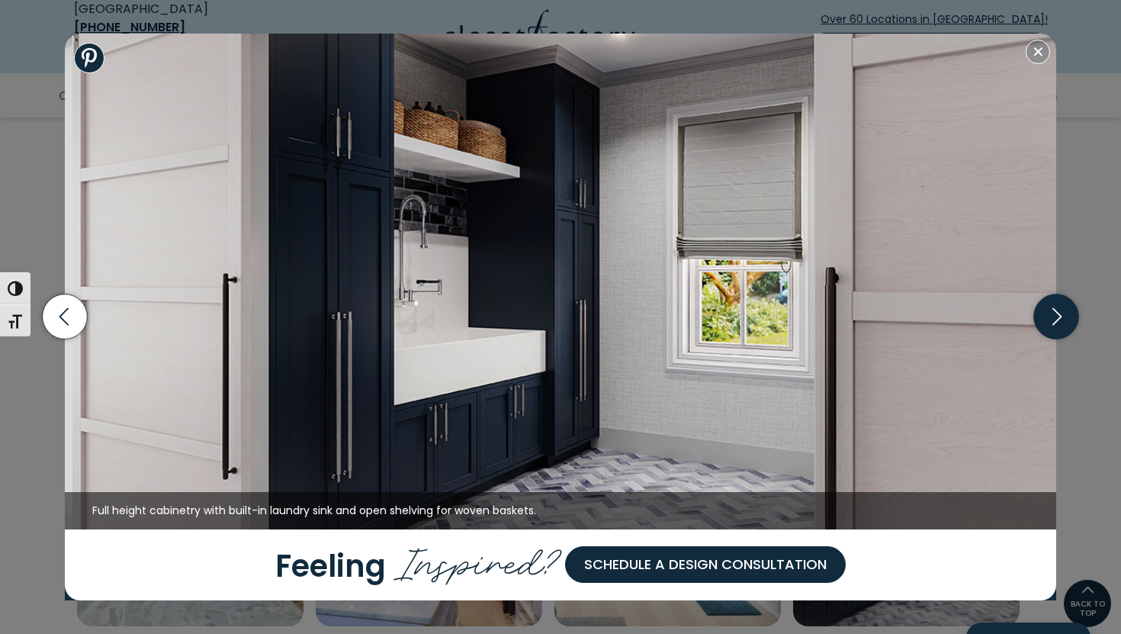
click at [1049, 314] on icon "button" at bounding box center [1056, 316] width 45 height 45
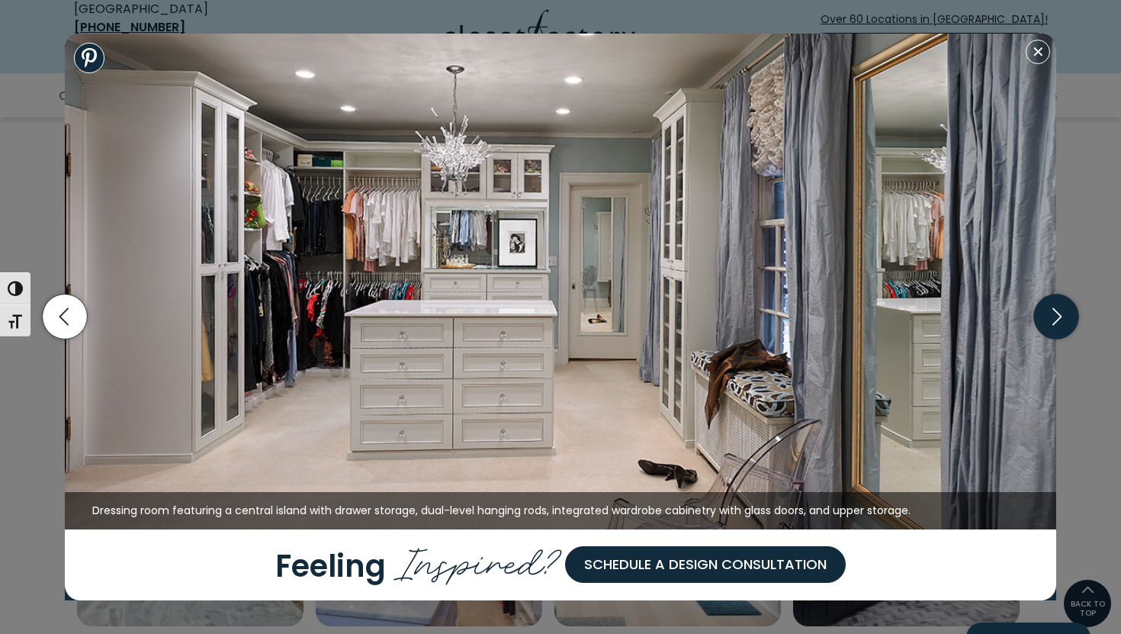
click at [1049, 314] on icon "button" at bounding box center [1056, 316] width 45 height 45
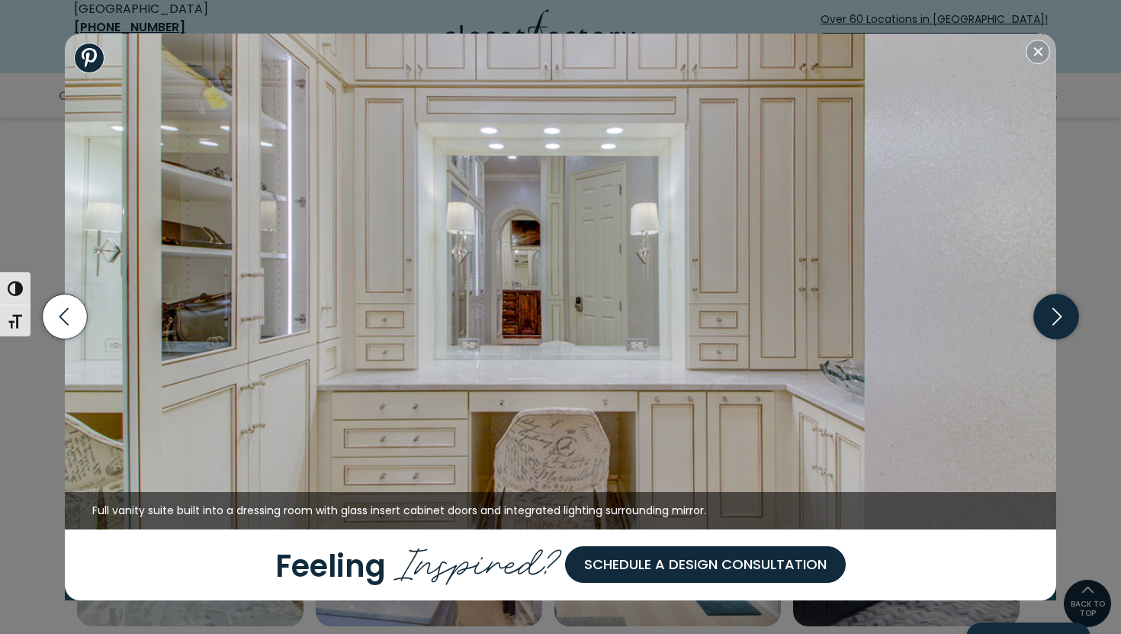
click at [1049, 313] on icon "button" at bounding box center [1056, 316] width 45 height 45
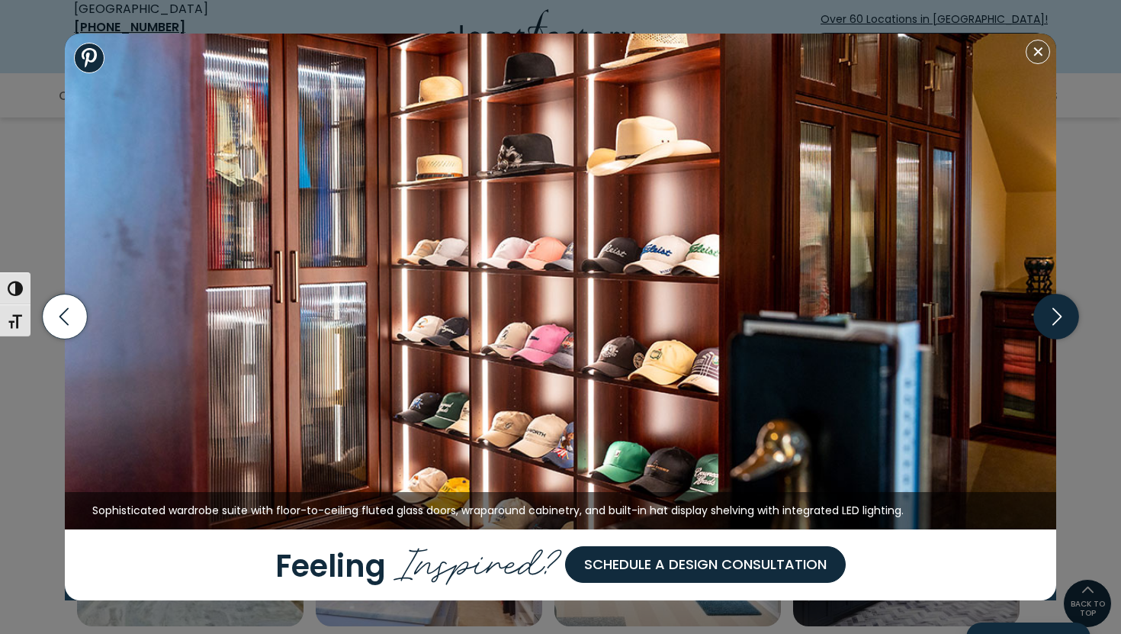
click at [1049, 313] on icon "button" at bounding box center [1056, 316] width 45 height 45
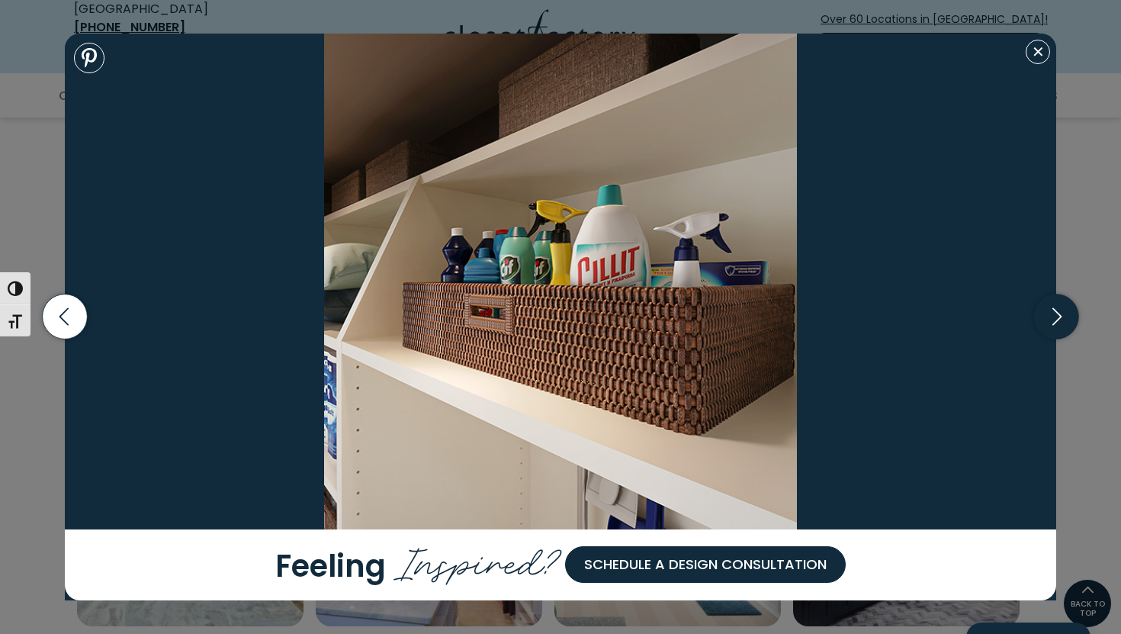
click at [1049, 313] on icon "button" at bounding box center [1056, 316] width 45 height 45
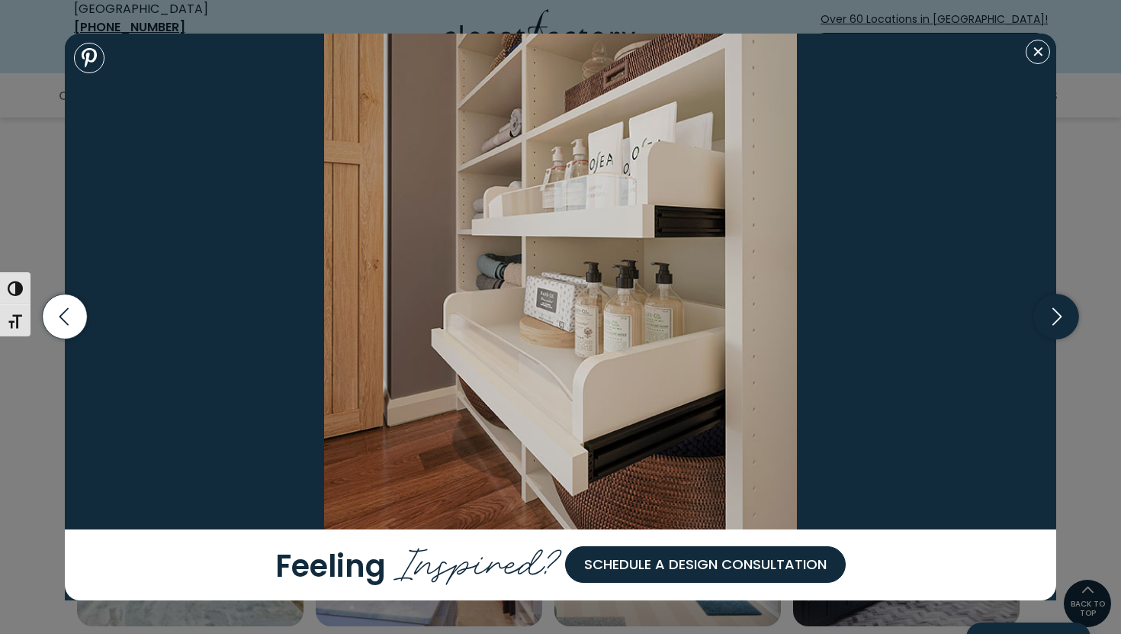
click at [1049, 313] on icon "button" at bounding box center [1056, 316] width 45 height 45
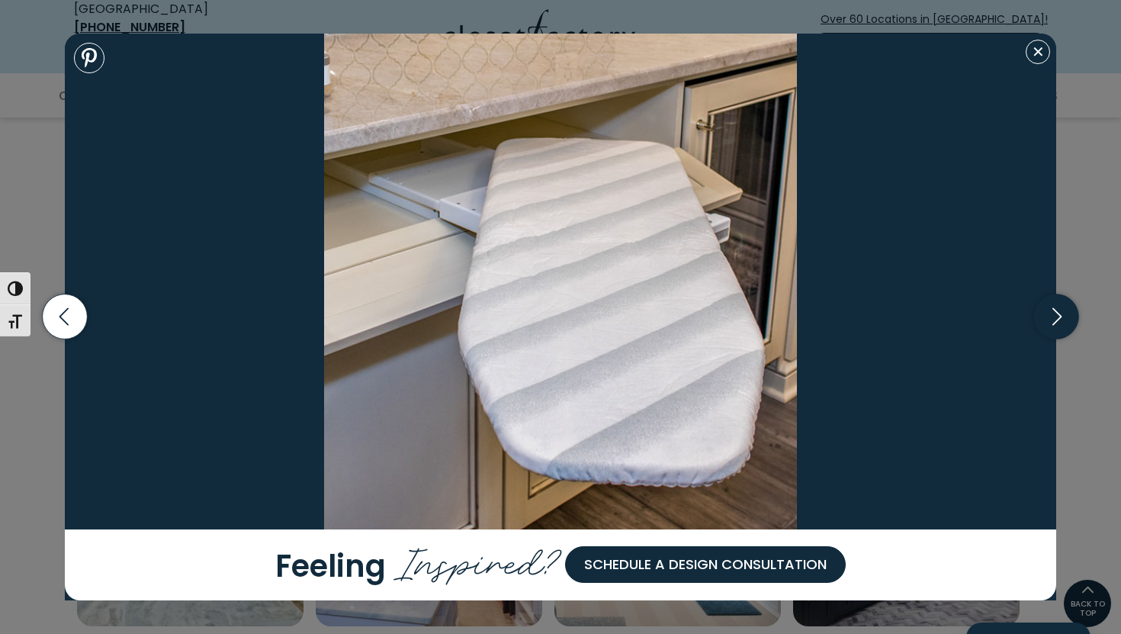
click at [1049, 313] on icon "button" at bounding box center [1056, 316] width 45 height 45
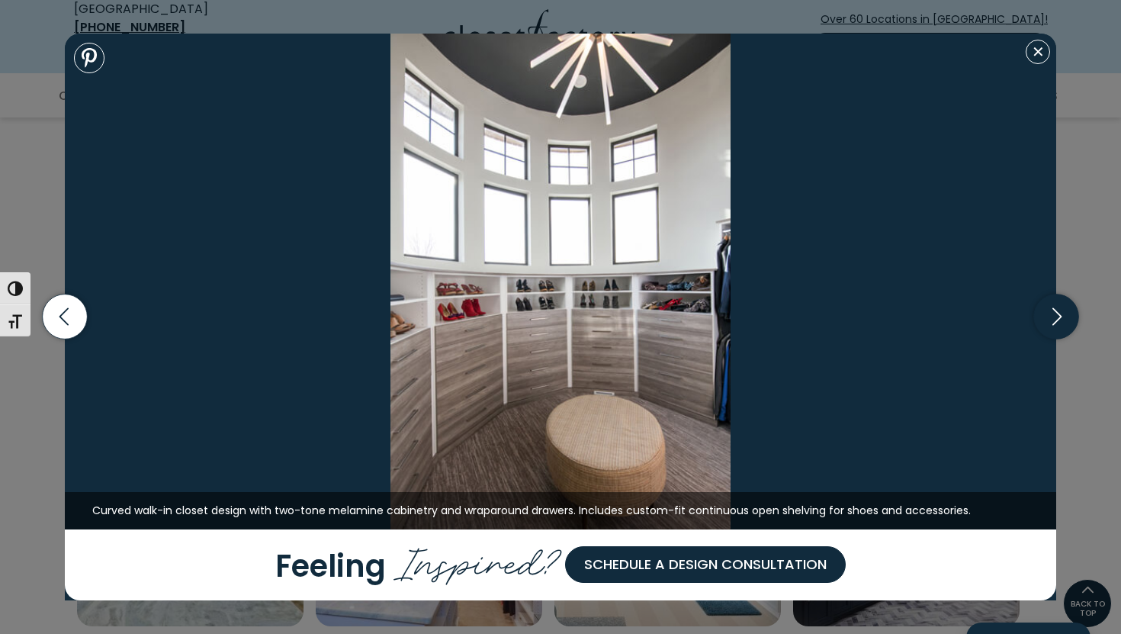
click at [1049, 313] on icon "button" at bounding box center [1056, 316] width 45 height 45
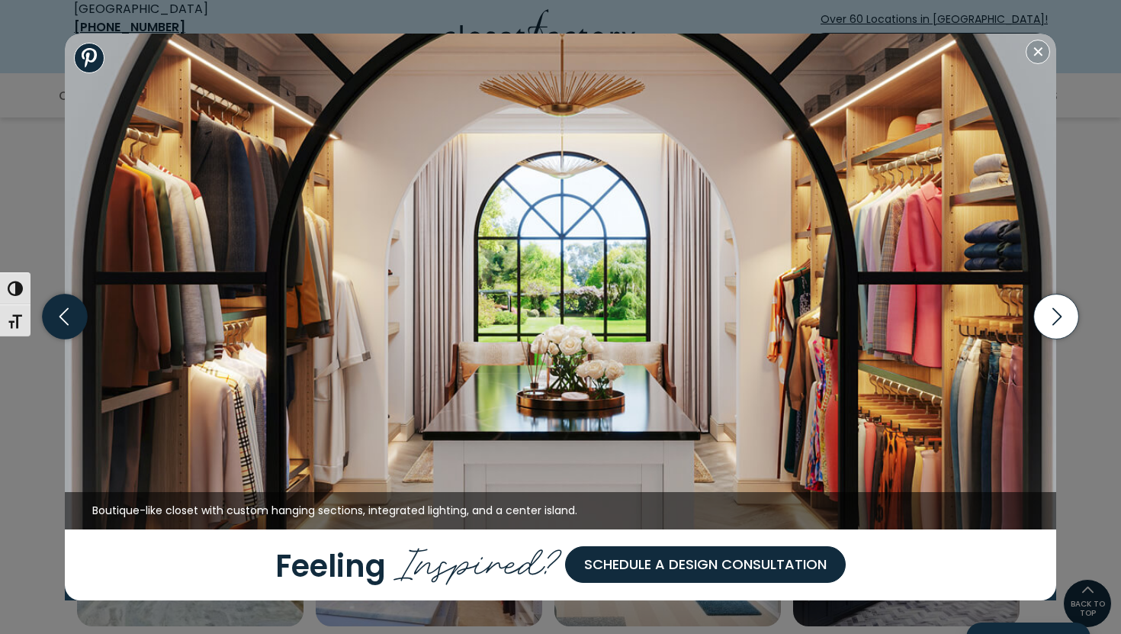
click at [78, 330] on icon "button" at bounding box center [65, 316] width 45 height 45
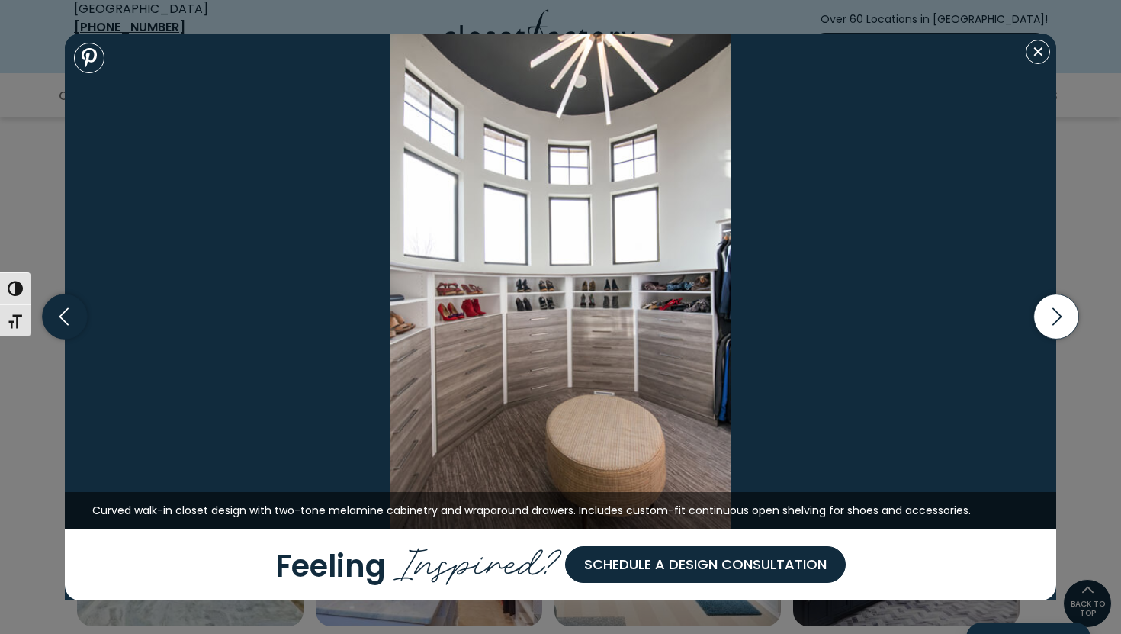
click at [78, 329] on icon "button" at bounding box center [65, 316] width 45 height 45
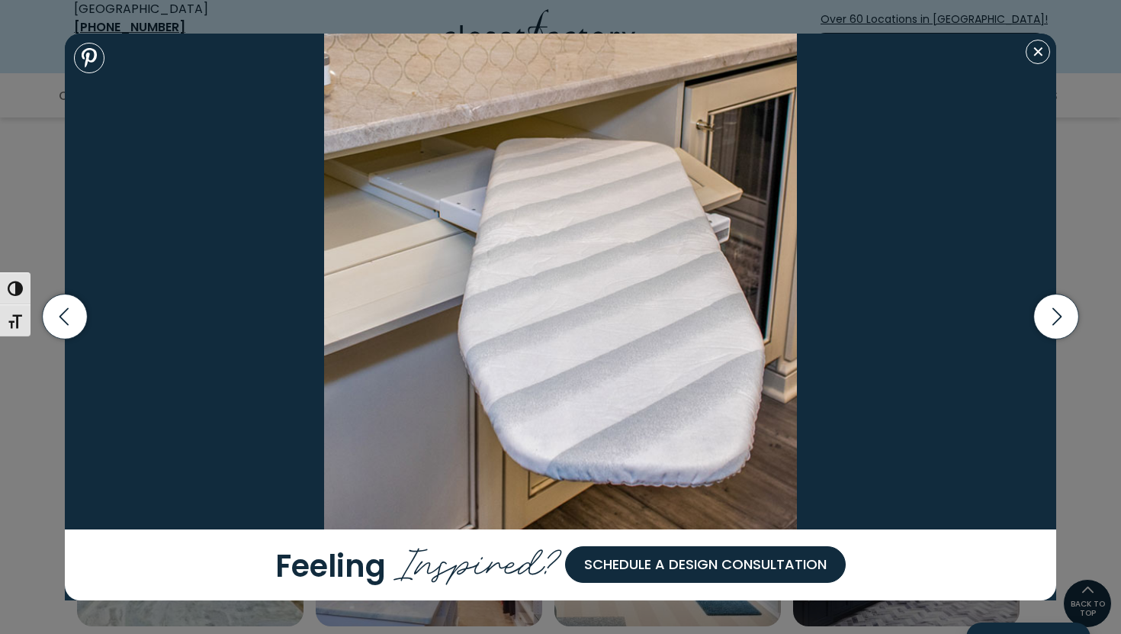
click at [645, 286] on img at bounding box center [560, 282] width 991 height 496
click at [1093, 61] on div "Curved walk-in closet design with two-tone melamine cabinetry and wraparound dr…" at bounding box center [560, 317] width 1121 height 634
